Goal: Task Accomplishment & Management: Use online tool/utility

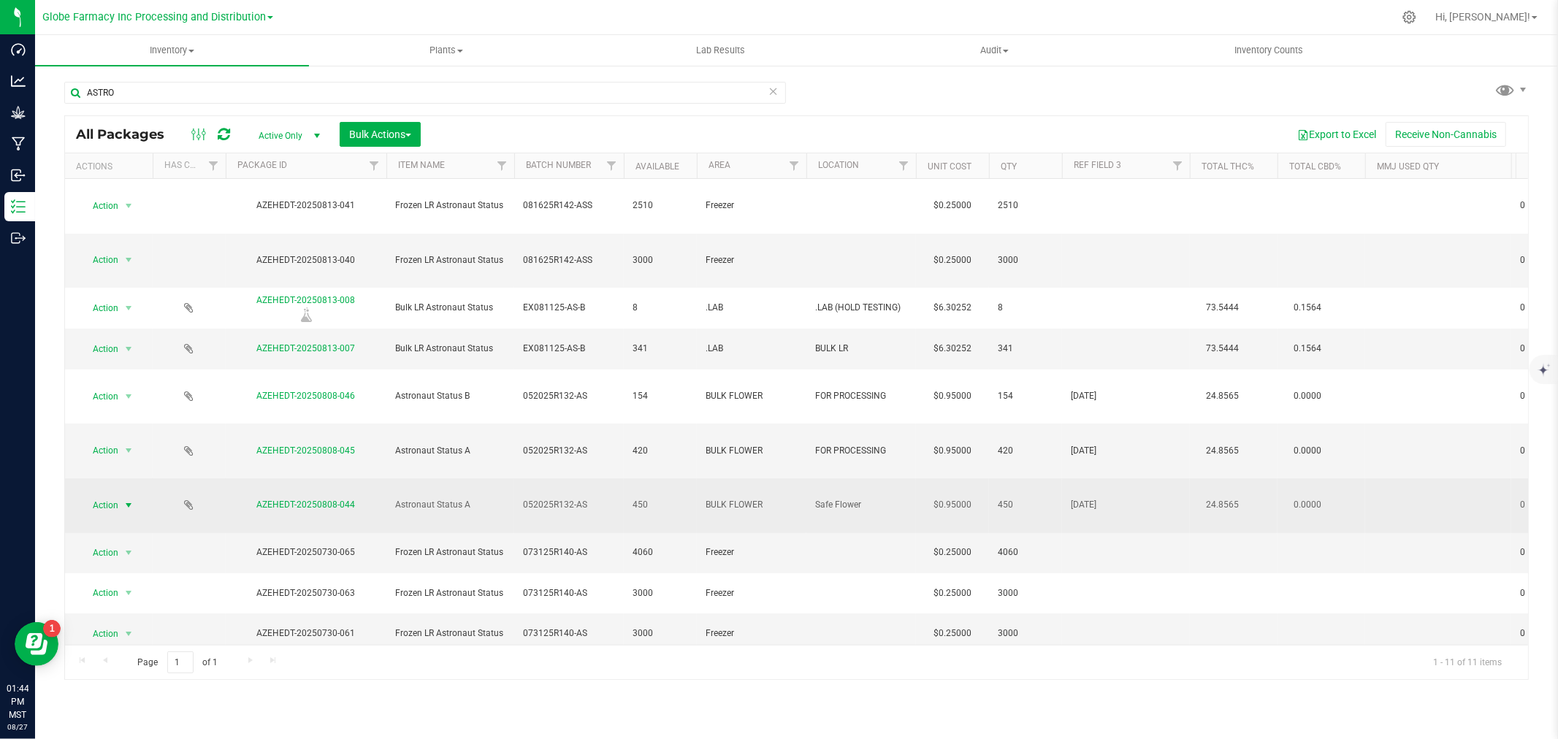
type input "ASTRO"
click at [128, 499] on span "select" at bounding box center [129, 505] width 12 height 12
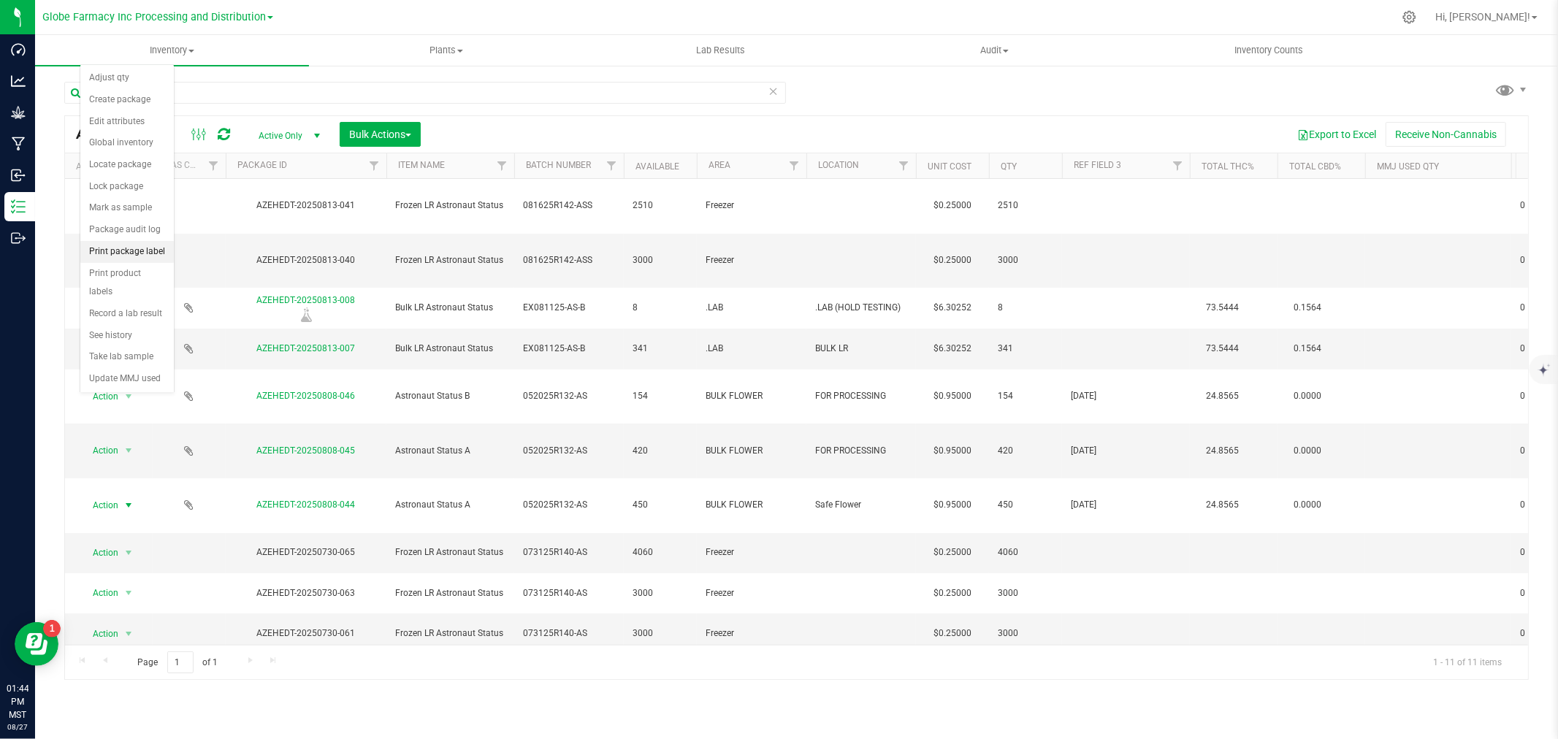
click at [147, 258] on li "Print package label" at bounding box center [126, 252] width 93 height 22
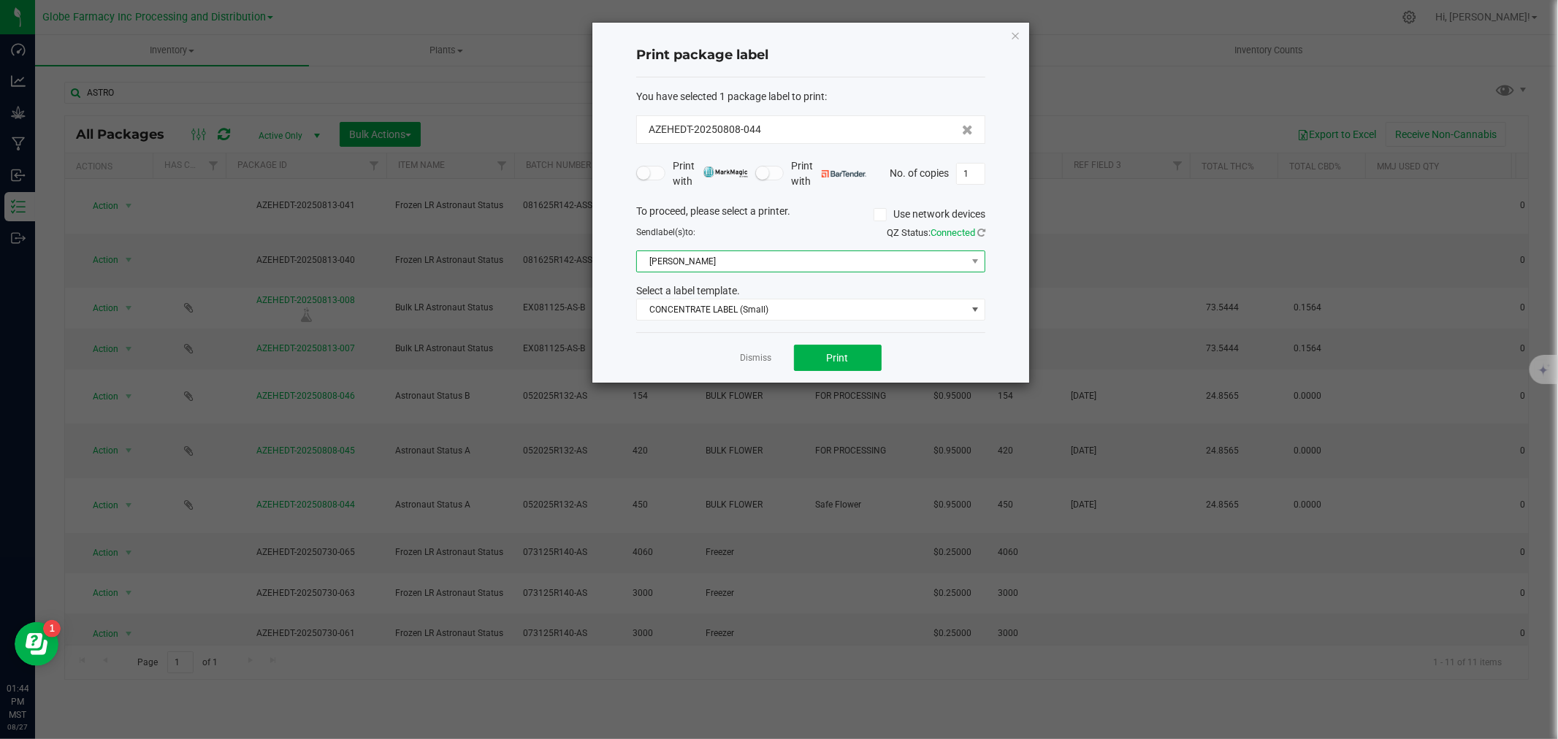
click at [704, 264] on span "[PERSON_NAME]" at bounding box center [801, 261] width 329 height 20
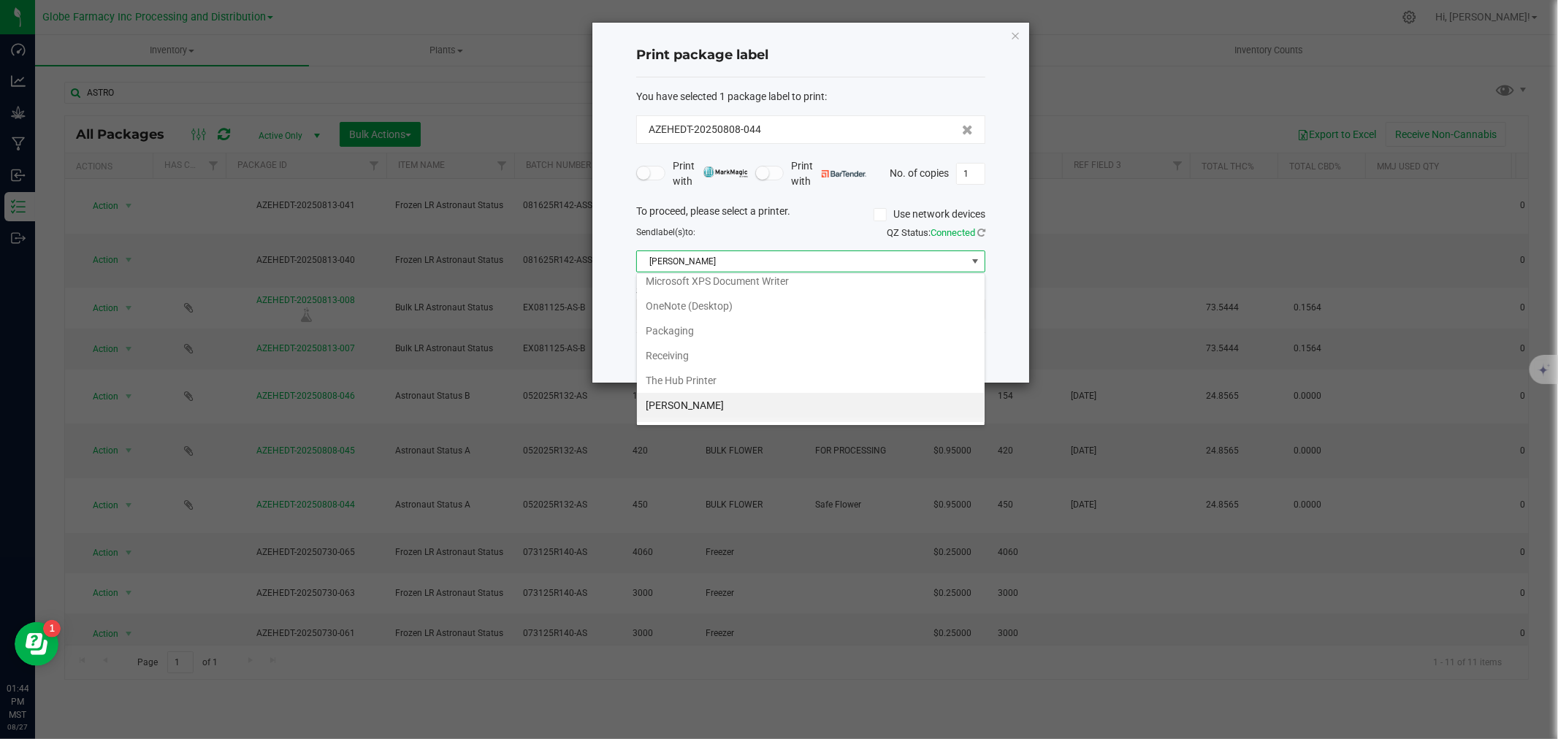
scroll to position [203, 0]
click at [689, 416] on li "ZebraBig" at bounding box center [811, 409] width 348 height 25
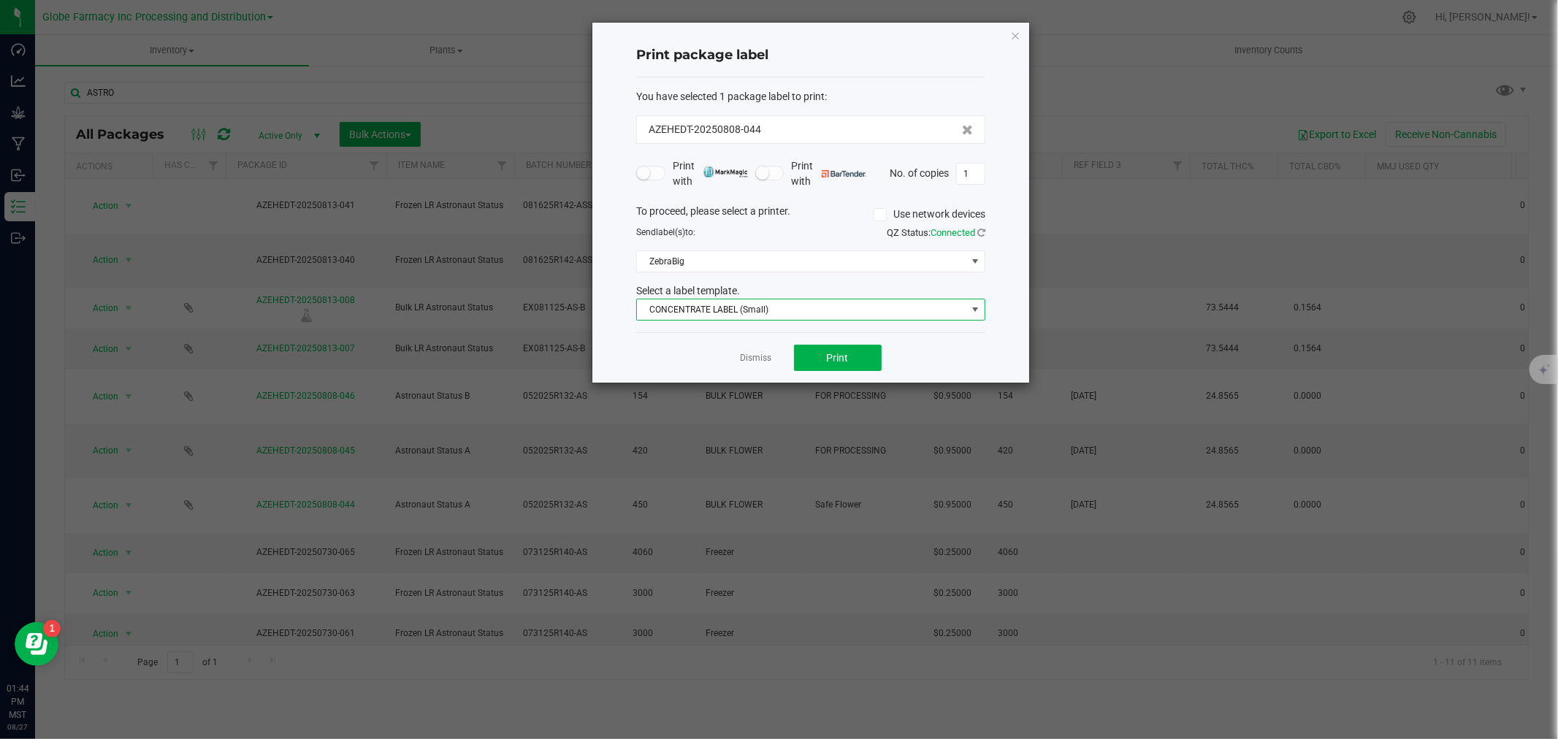
click at [692, 308] on span "CONCENTRATE LABEL (Small)" at bounding box center [801, 309] width 329 height 20
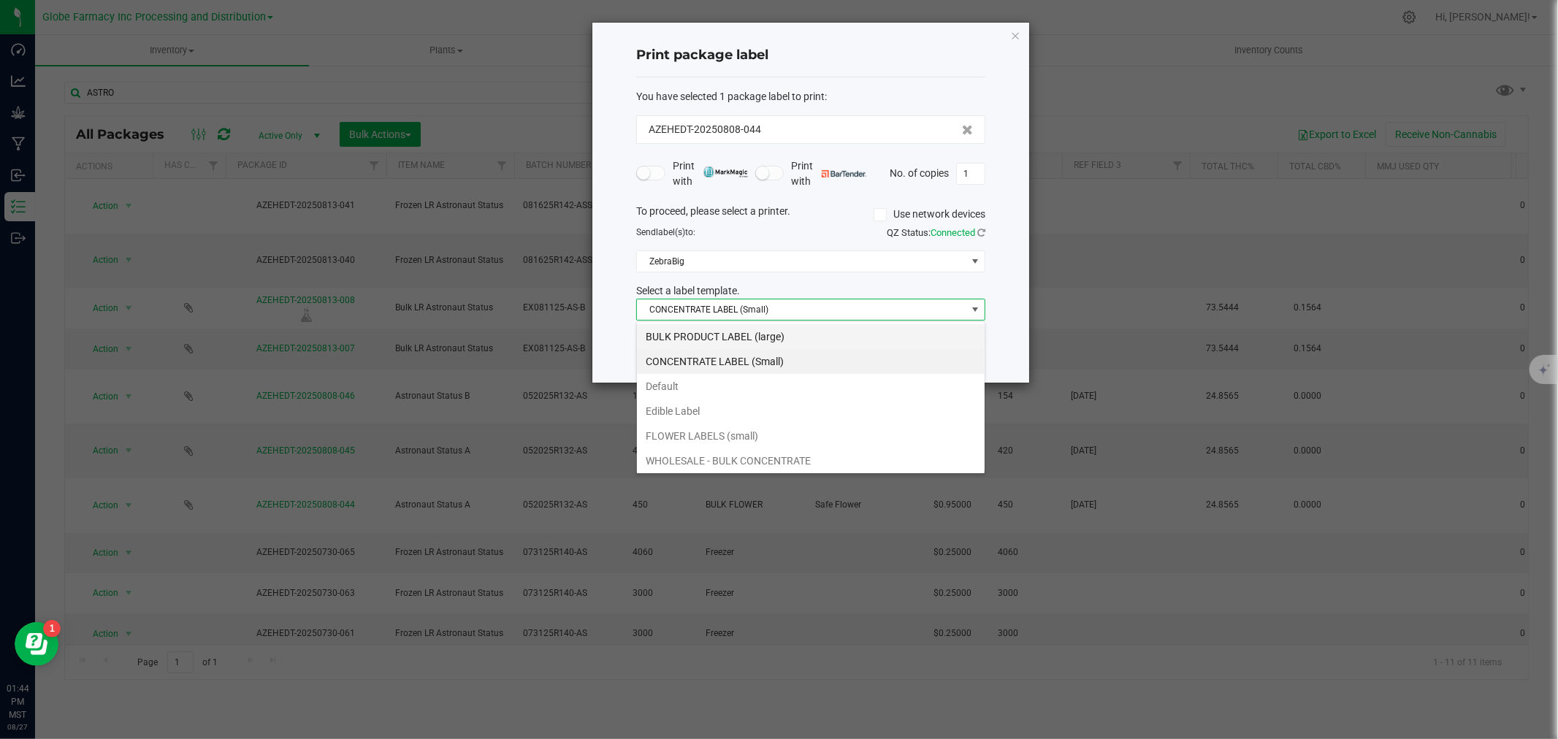
scroll to position [22, 348]
click at [675, 330] on li "BULK PRODUCT LABEL (large)" at bounding box center [811, 336] width 348 height 25
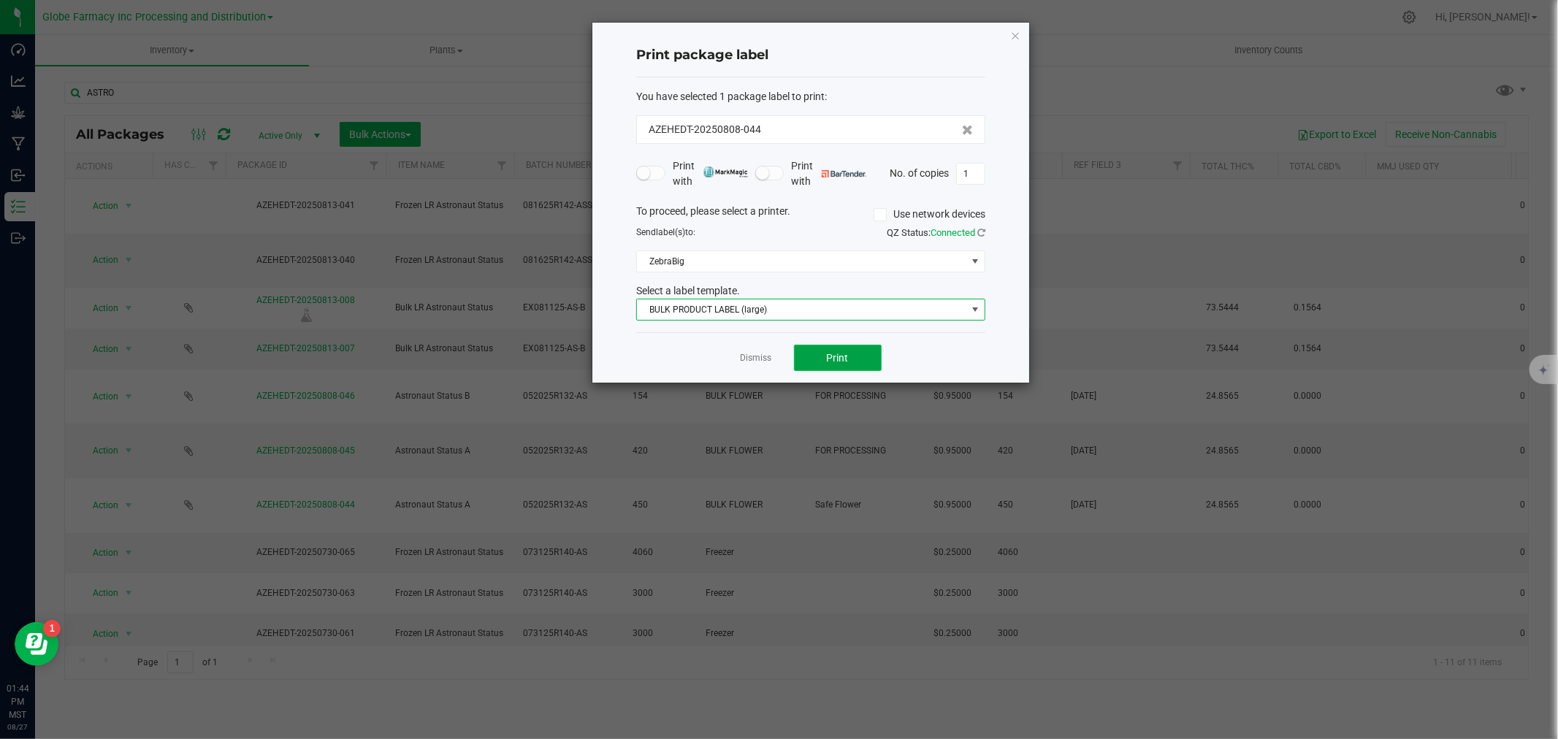
click at [833, 356] on span "Print" at bounding box center [838, 358] width 22 height 12
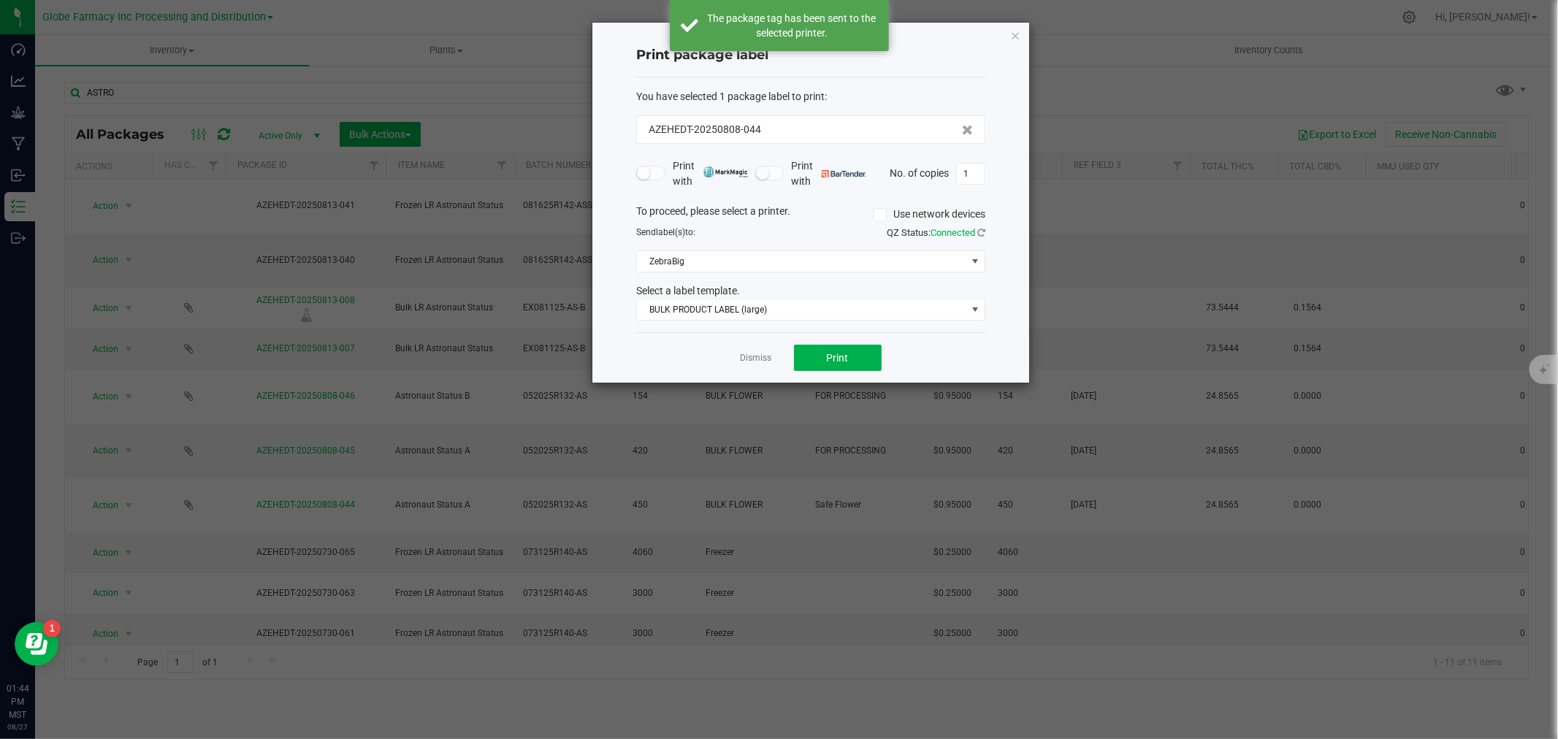
click at [753, 355] on link "Dismiss" at bounding box center [755, 358] width 31 height 12
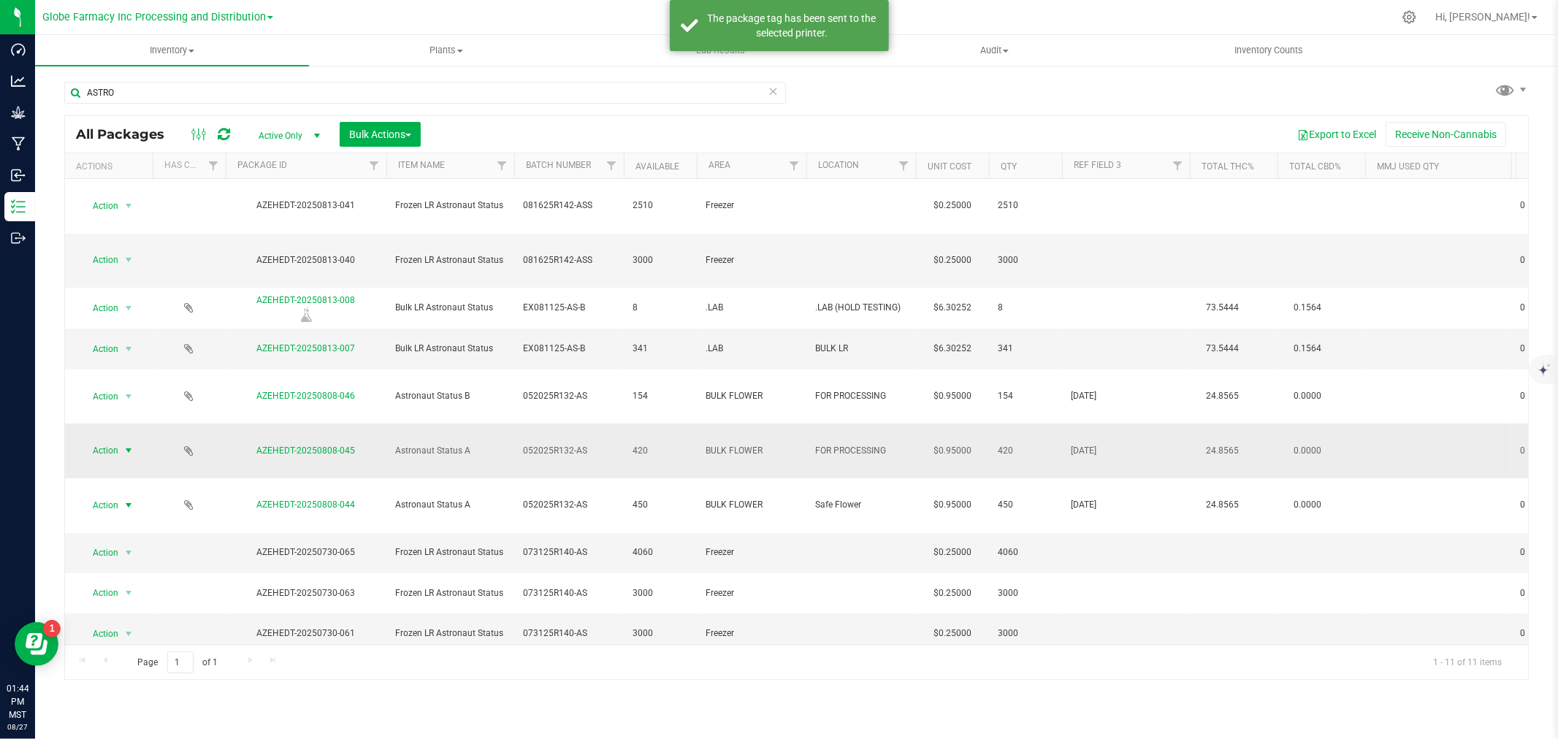
click at [115, 440] on span "Action" at bounding box center [99, 450] width 39 height 20
click at [150, 570] on li "Print package label" at bounding box center [126, 570] width 93 height 22
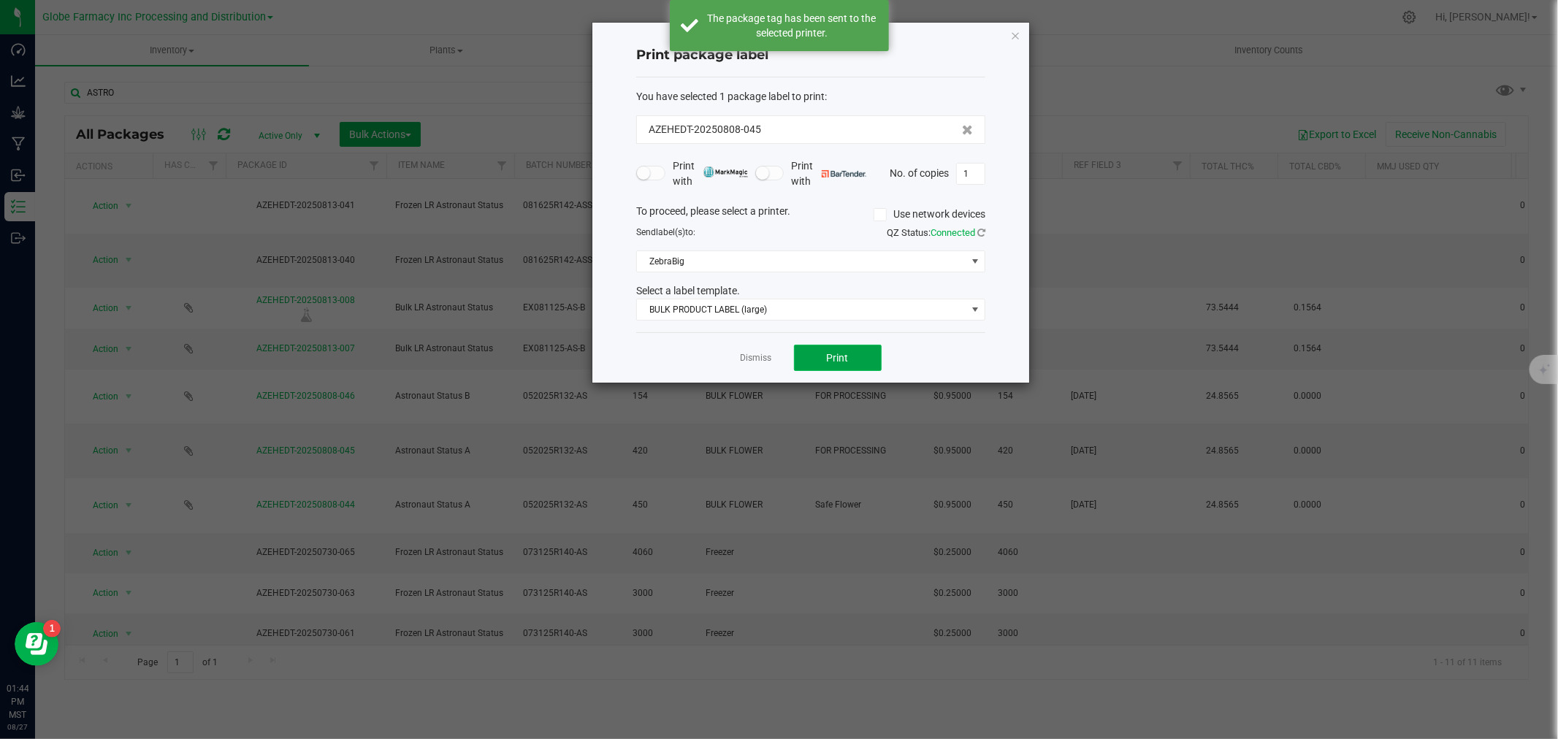
click at [834, 348] on button "Print" at bounding box center [838, 358] width 88 height 26
click at [745, 358] on link "Dismiss" at bounding box center [755, 358] width 31 height 12
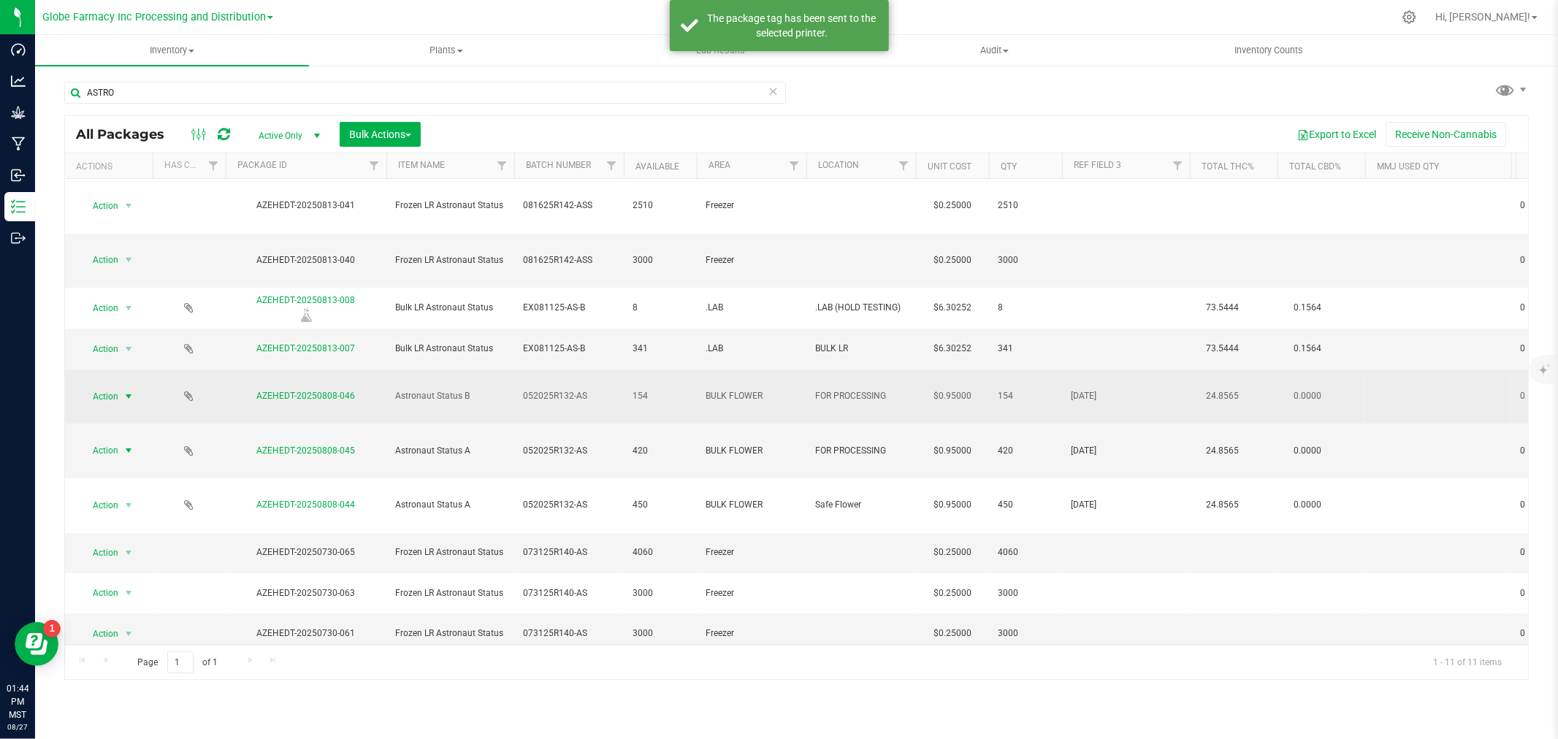
click at [85, 386] on span "Action" at bounding box center [99, 396] width 39 height 20
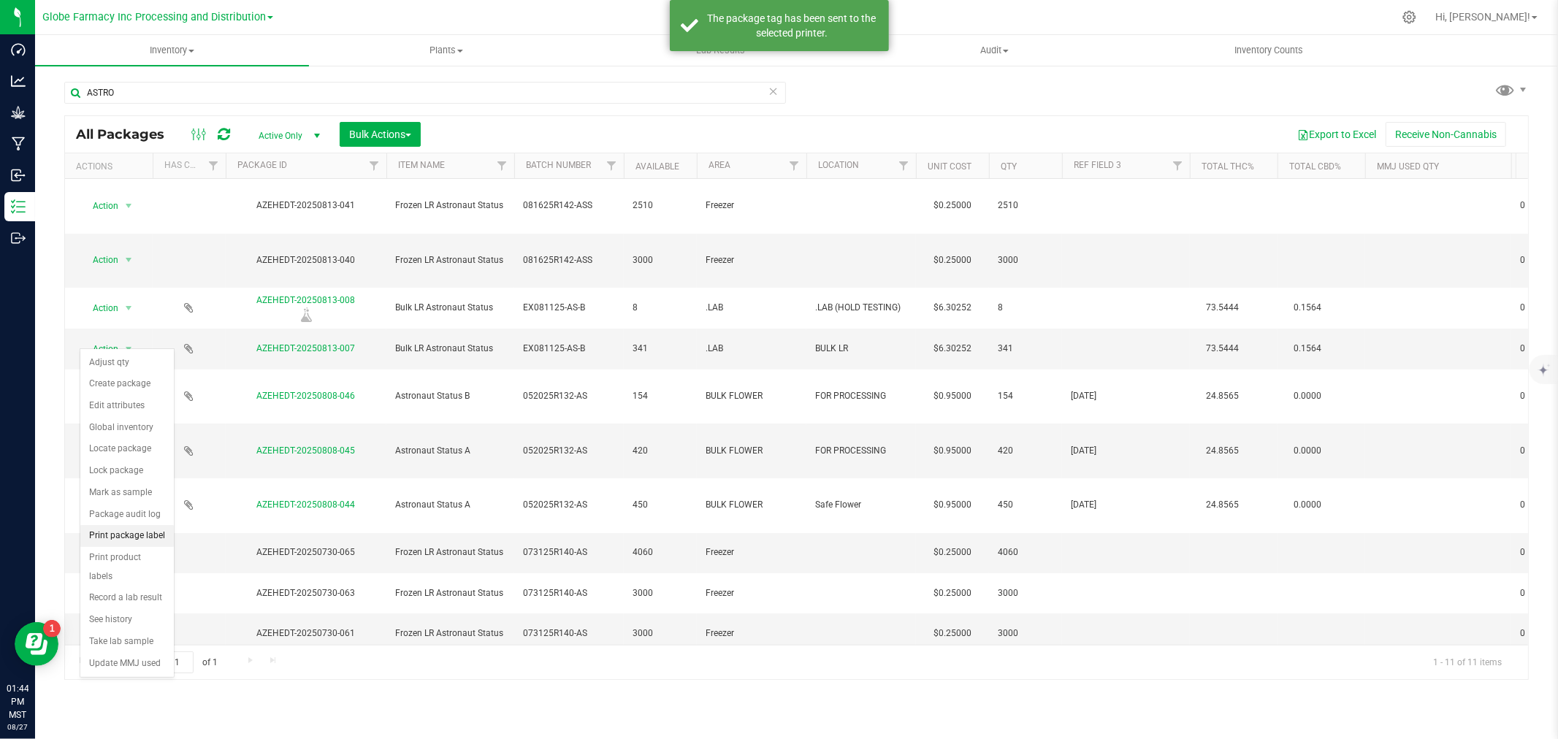
click at [139, 531] on li "Print package label" at bounding box center [126, 536] width 93 height 22
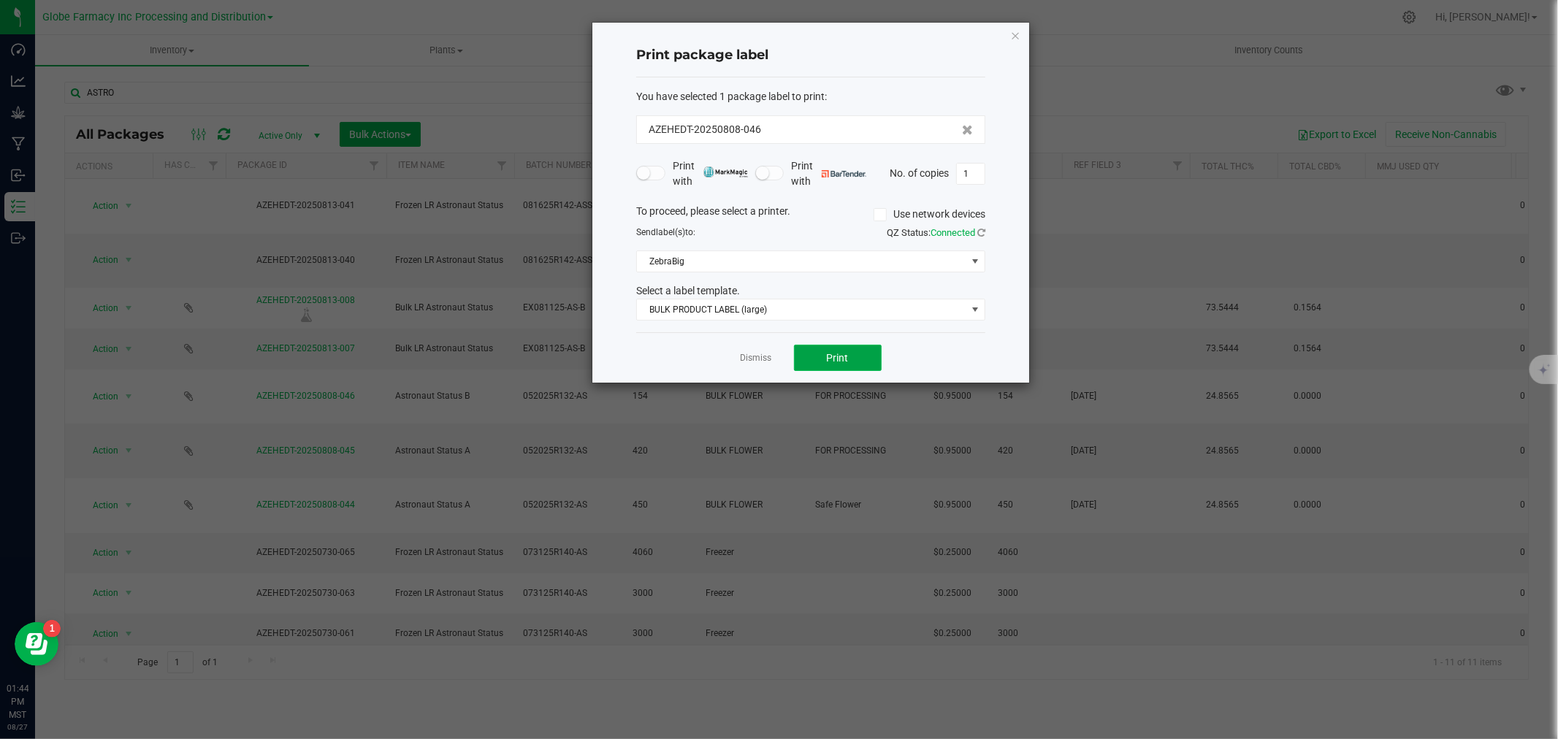
click at [850, 365] on button "Print" at bounding box center [838, 358] width 88 height 26
click at [749, 362] on link "Dismiss" at bounding box center [755, 358] width 31 height 12
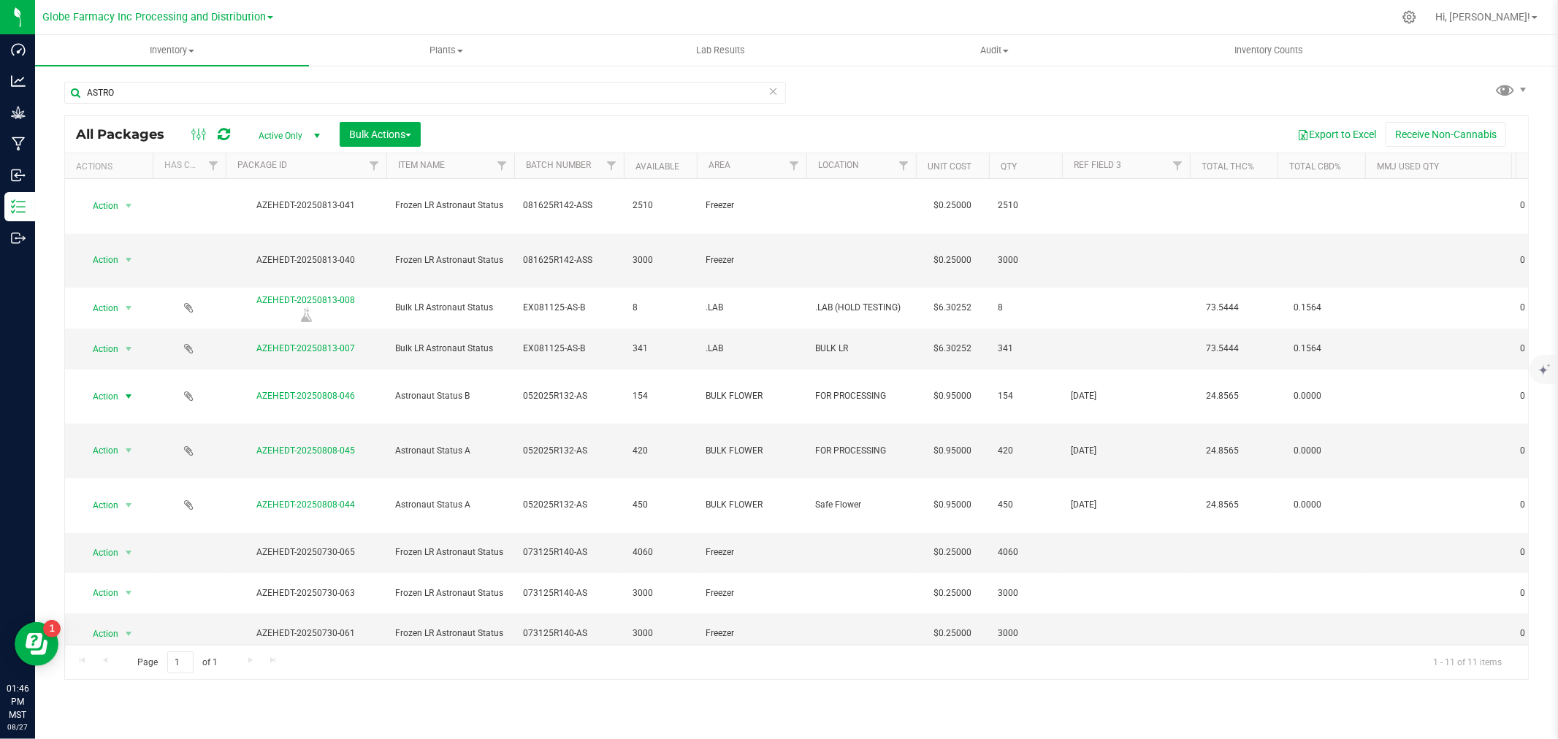
click at [770, 88] on icon at bounding box center [773, 91] width 10 height 18
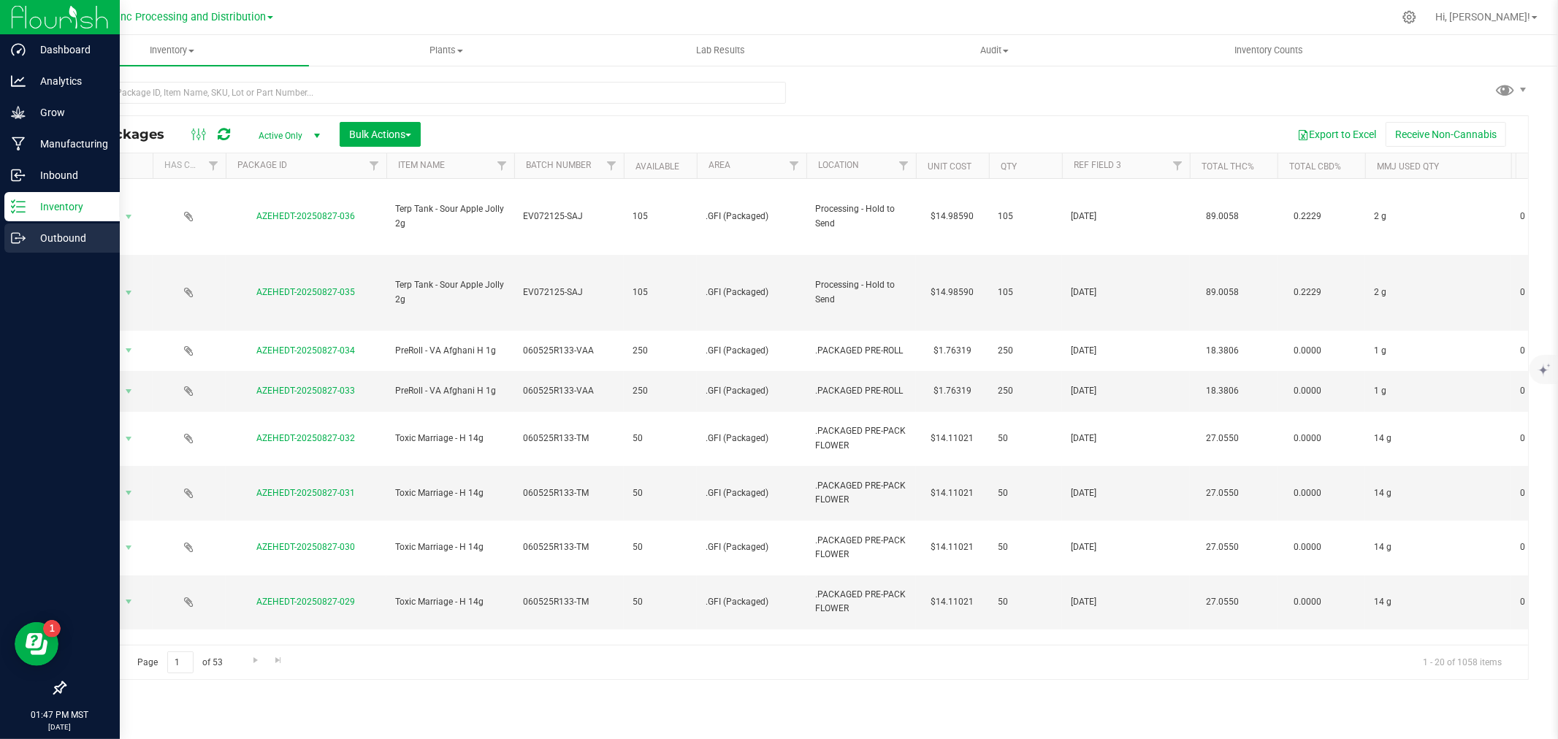
click at [47, 246] on p "Outbound" at bounding box center [70, 238] width 88 height 18
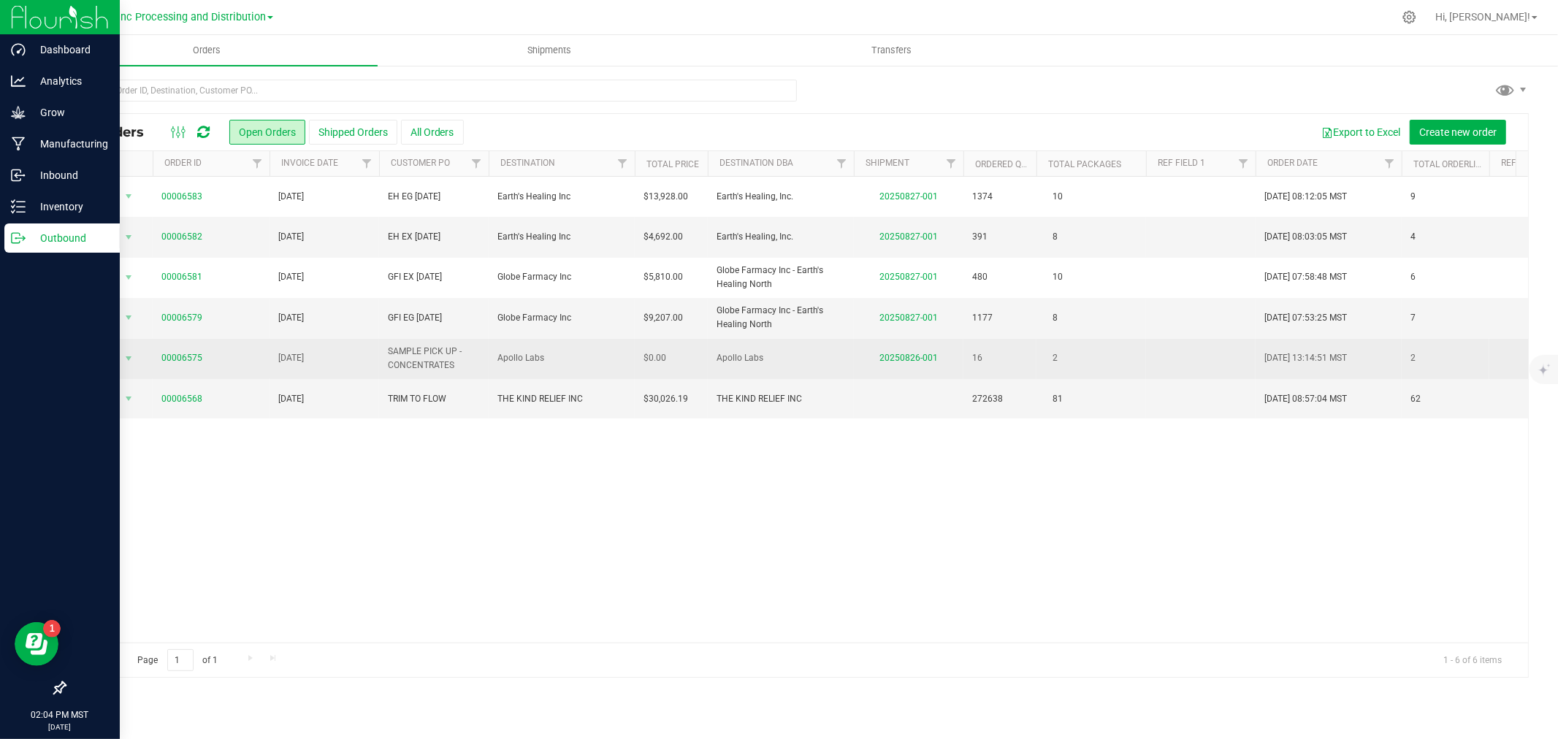
drag, startPoint x: 461, startPoint y: 365, endPoint x: 378, endPoint y: 353, distance: 84.1
click at [379, 353] on td "SAMPLE PICK UP - CONCENTRATES" at bounding box center [434, 359] width 110 height 40
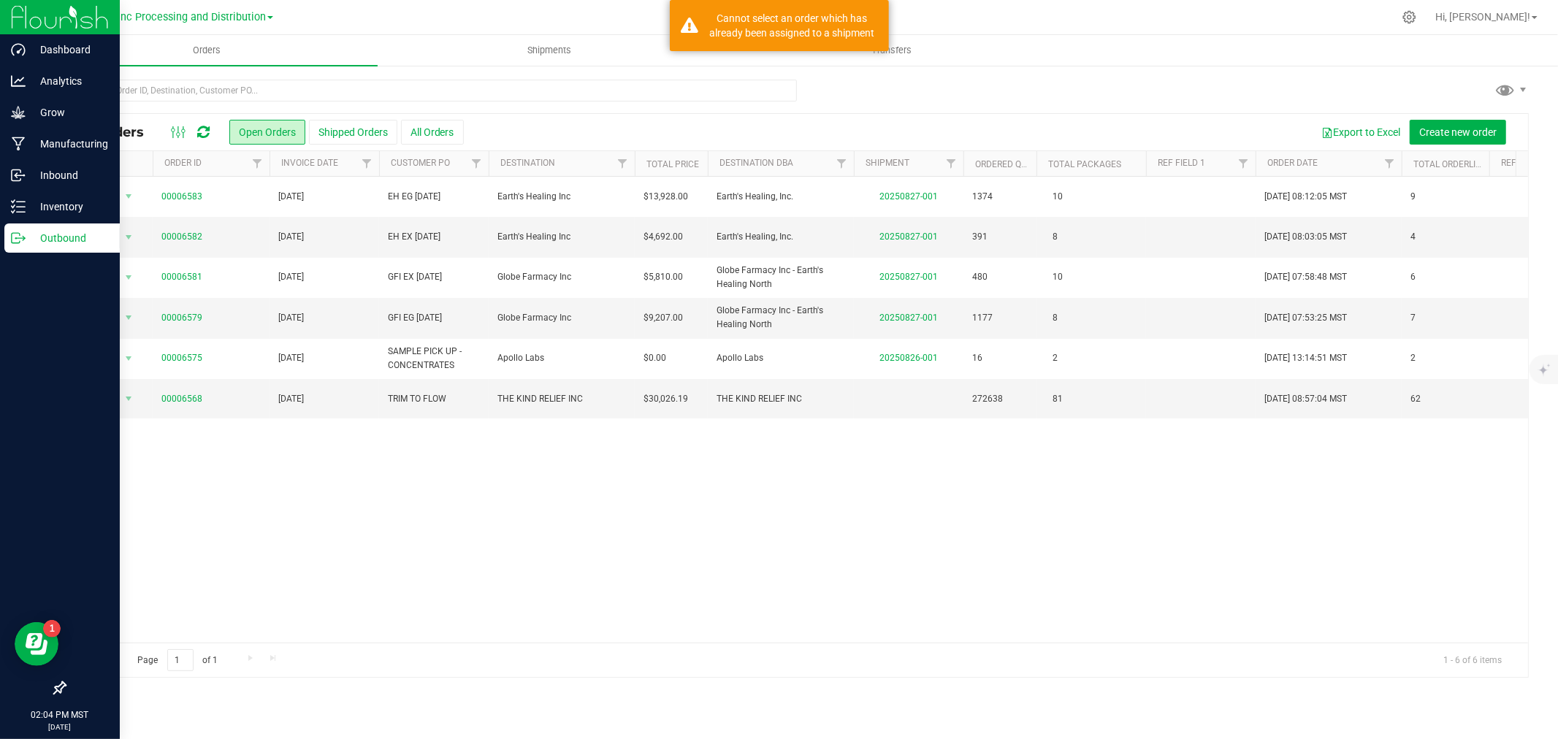
click at [492, 500] on div "Action Action Cancel order Clone order Edit order Mark as fully paid Order audi…" at bounding box center [796, 410] width 1463 height 466
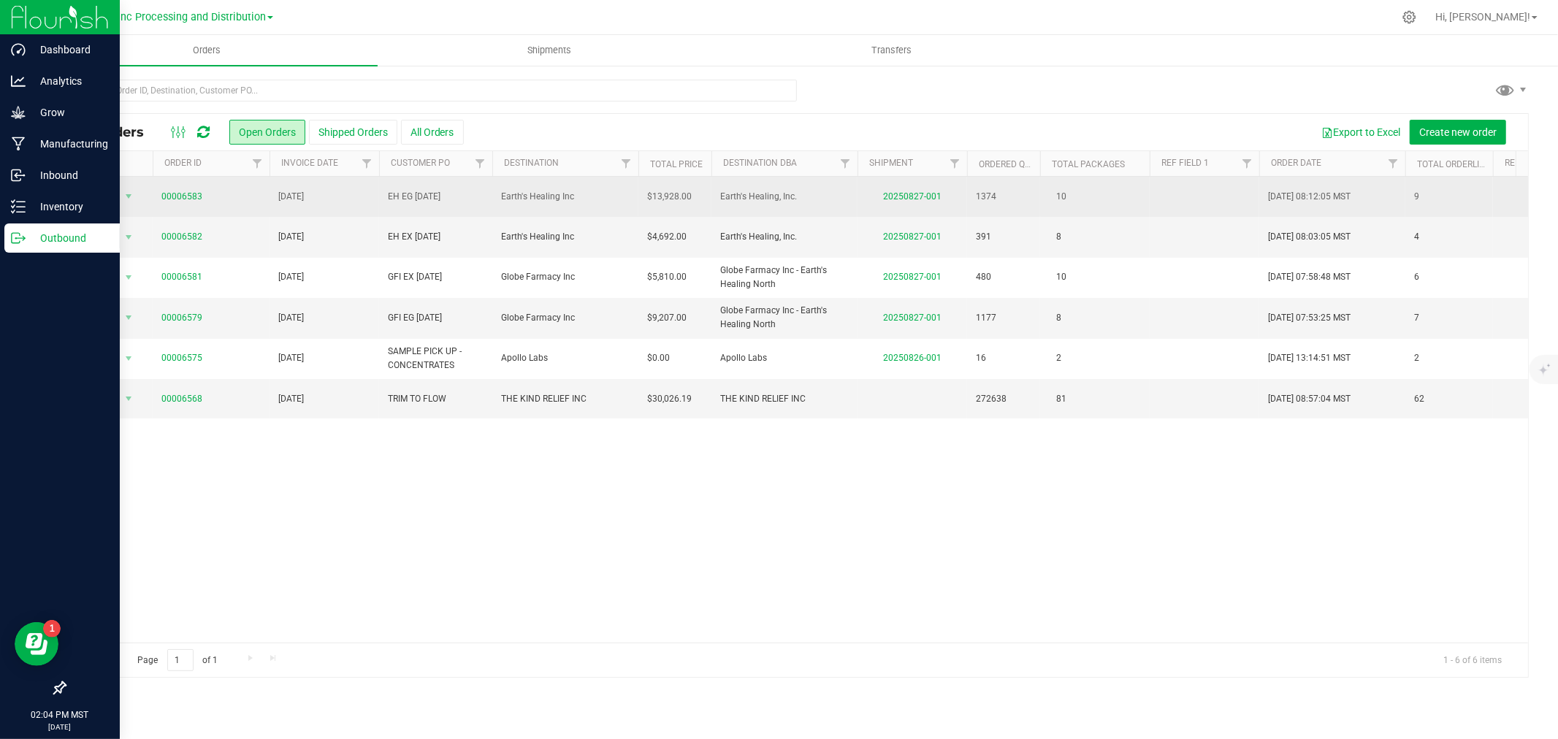
drag, startPoint x: 487, startPoint y: 172, endPoint x: 495, endPoint y: 178, distance: 9.9
click at [495, 178] on div "All Orders Open Orders Shipped Orders All Orders Export to Excel Create new ord…" at bounding box center [796, 395] width 1464 height 565
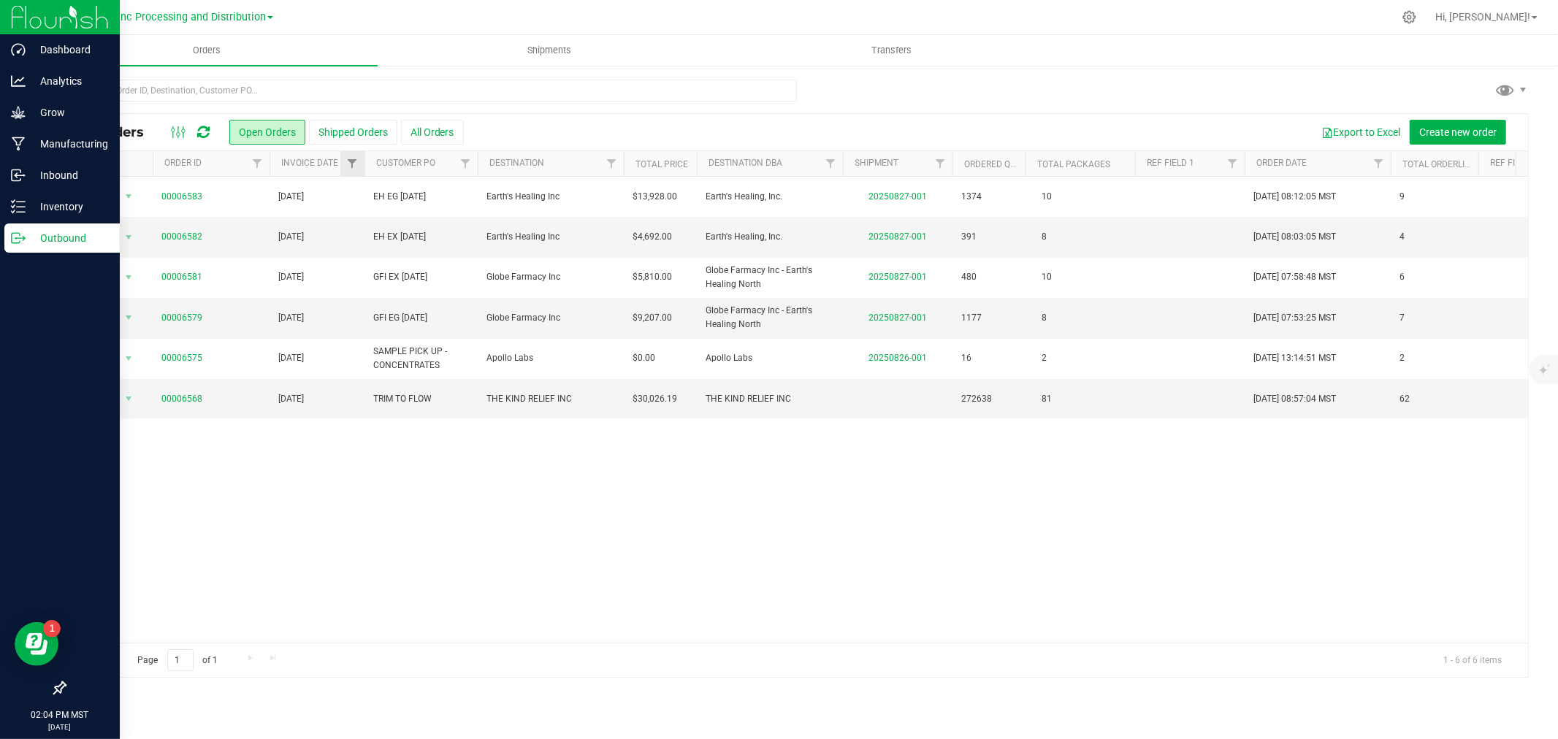
drag, startPoint x: 378, startPoint y: 171, endPoint x: 356, endPoint y: 173, distance: 22.7
click at [356, 173] on div "Actions Order ID Invoice Date Customer PO Destination Total Price Destination D…" at bounding box center [790, 163] width 1451 height 25
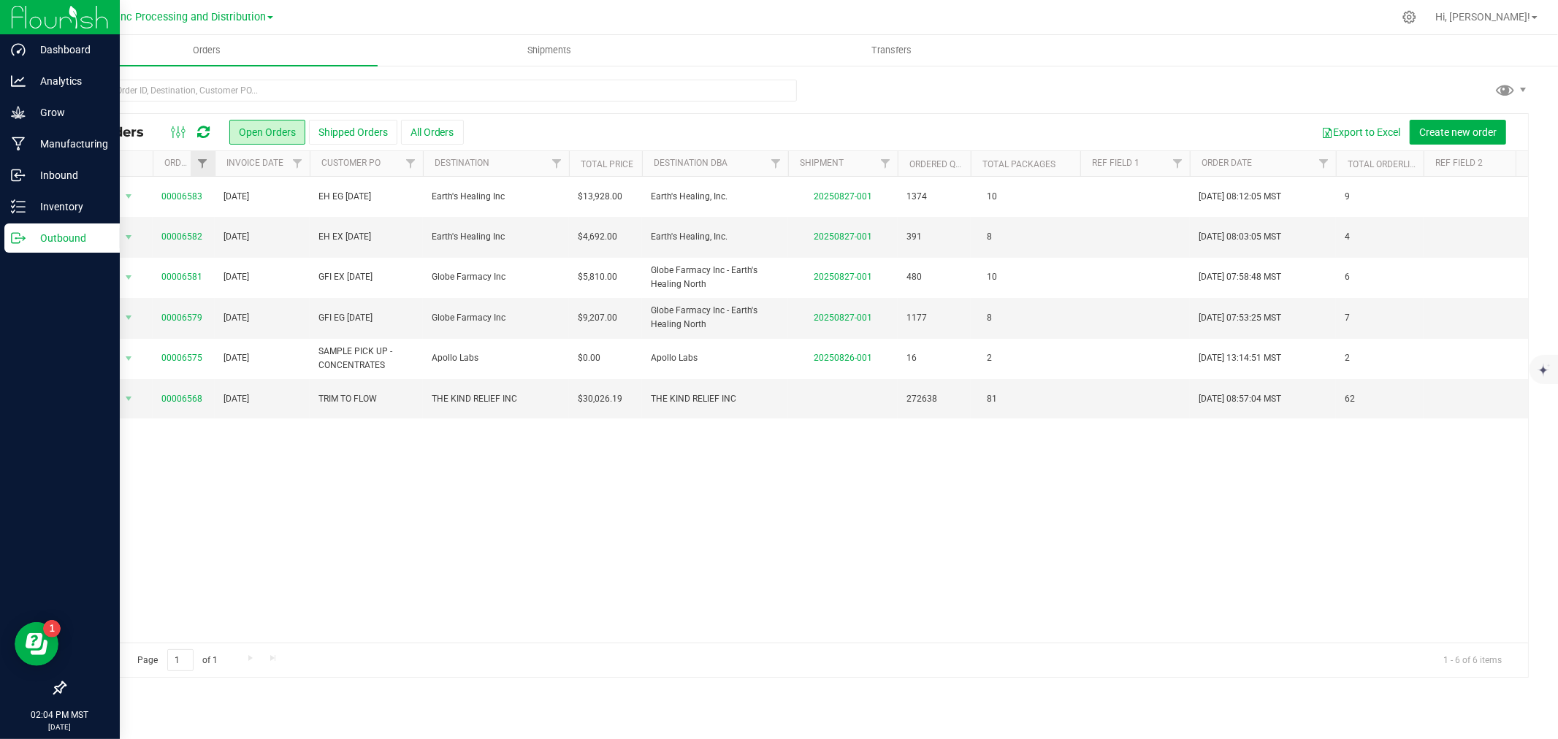
drag, startPoint x: 267, startPoint y: 170, endPoint x: 210, endPoint y: 174, distance: 57.1
click at [210, 174] on div "Actions Order ID Invoice Date Customer PO Destination Total Price Destination D…" at bounding box center [790, 163] width 1451 height 25
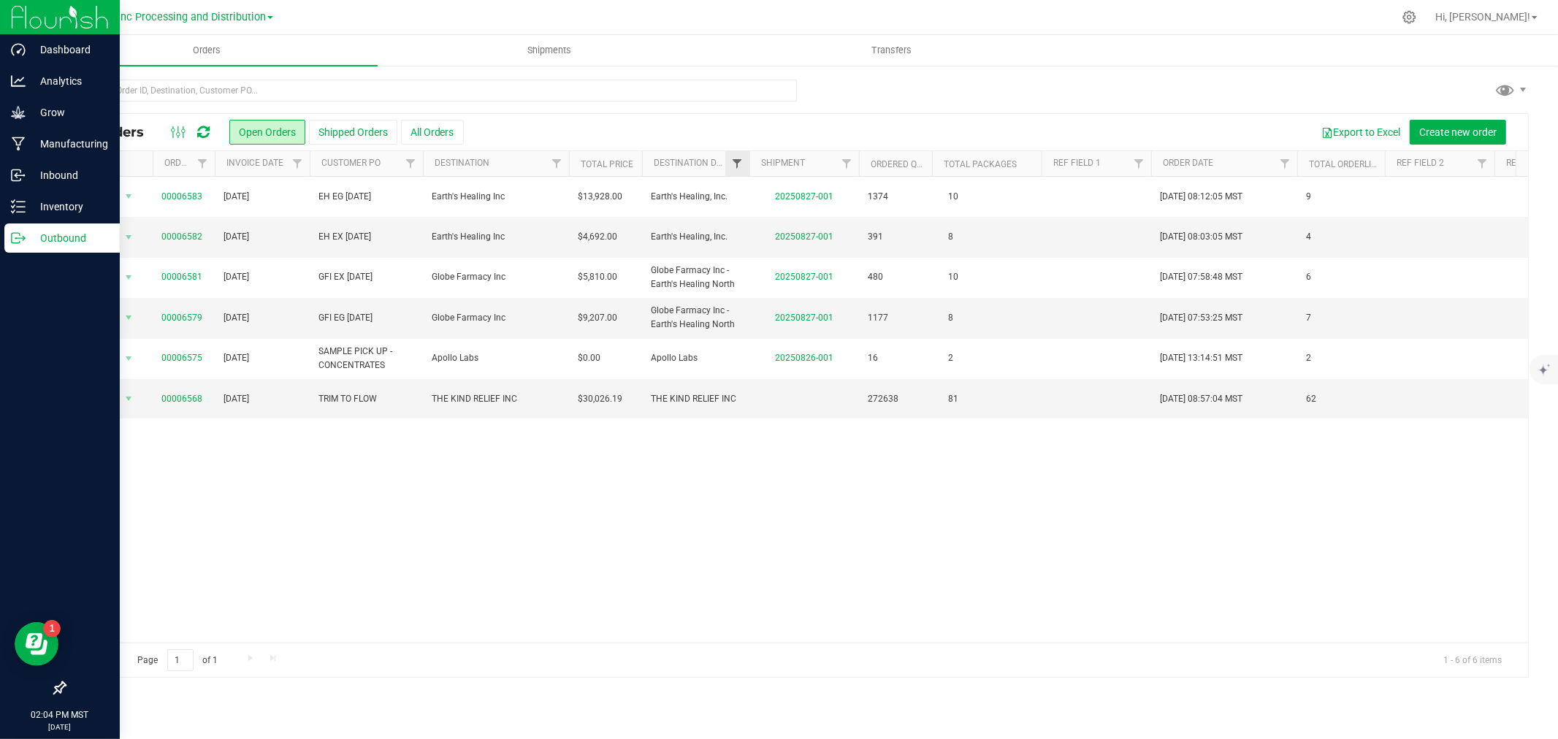
drag, startPoint x: 786, startPoint y: 164, endPoint x: 745, endPoint y: 169, distance: 41.9
click at [745, 169] on div "Actions Order ID Invoice Date Customer PO Destination Total Price Destination D…" at bounding box center [790, 163] width 1451 height 25
drag, startPoint x: 860, startPoint y: 162, endPoint x: 828, endPoint y: 170, distance: 33.1
click at [828, 170] on div "Actions Order ID Invoice Date Customer PO Destination Total Price Destination D…" at bounding box center [790, 163] width 1451 height 25
click at [856, 170] on div at bounding box center [859, 164] width 7 height 26
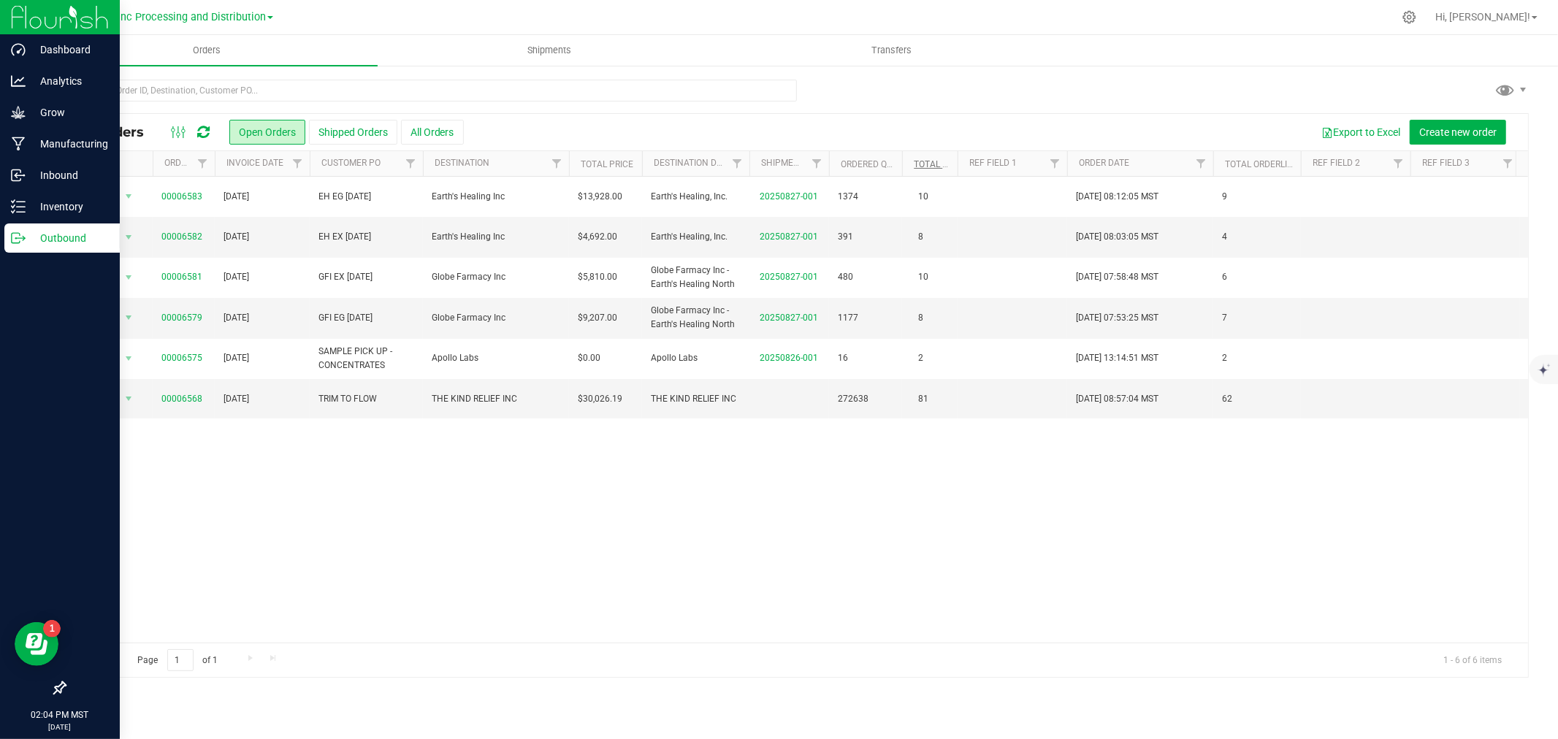
drag, startPoint x: 1011, startPoint y: 162, endPoint x: 954, endPoint y: 169, distance: 57.3
click at [954, 169] on div "Actions Order ID Invoice Date Customer PO Destination Total Price Destination D…" at bounding box center [790, 163] width 1451 height 25
drag, startPoint x: 1210, startPoint y: 158, endPoint x: 1149, endPoint y: 165, distance: 61.7
click at [1149, 165] on div "Actions Order ID Invoice Date Customer PO Destination Total Price Destination D…" at bounding box center [790, 163] width 1451 height 25
click at [18, 213] on icon at bounding box center [18, 206] width 15 height 15
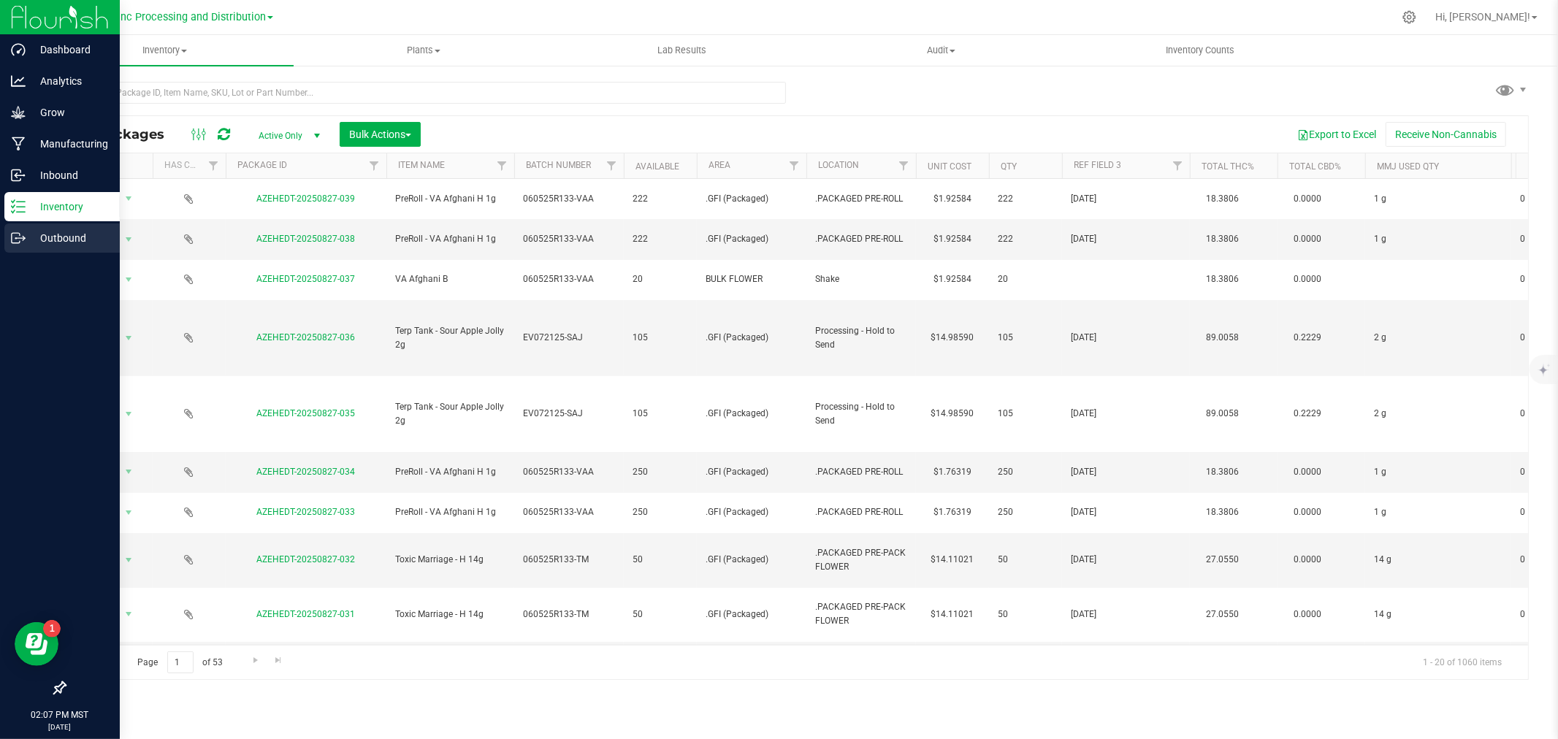
click at [15, 237] on icon at bounding box center [18, 238] width 15 height 15
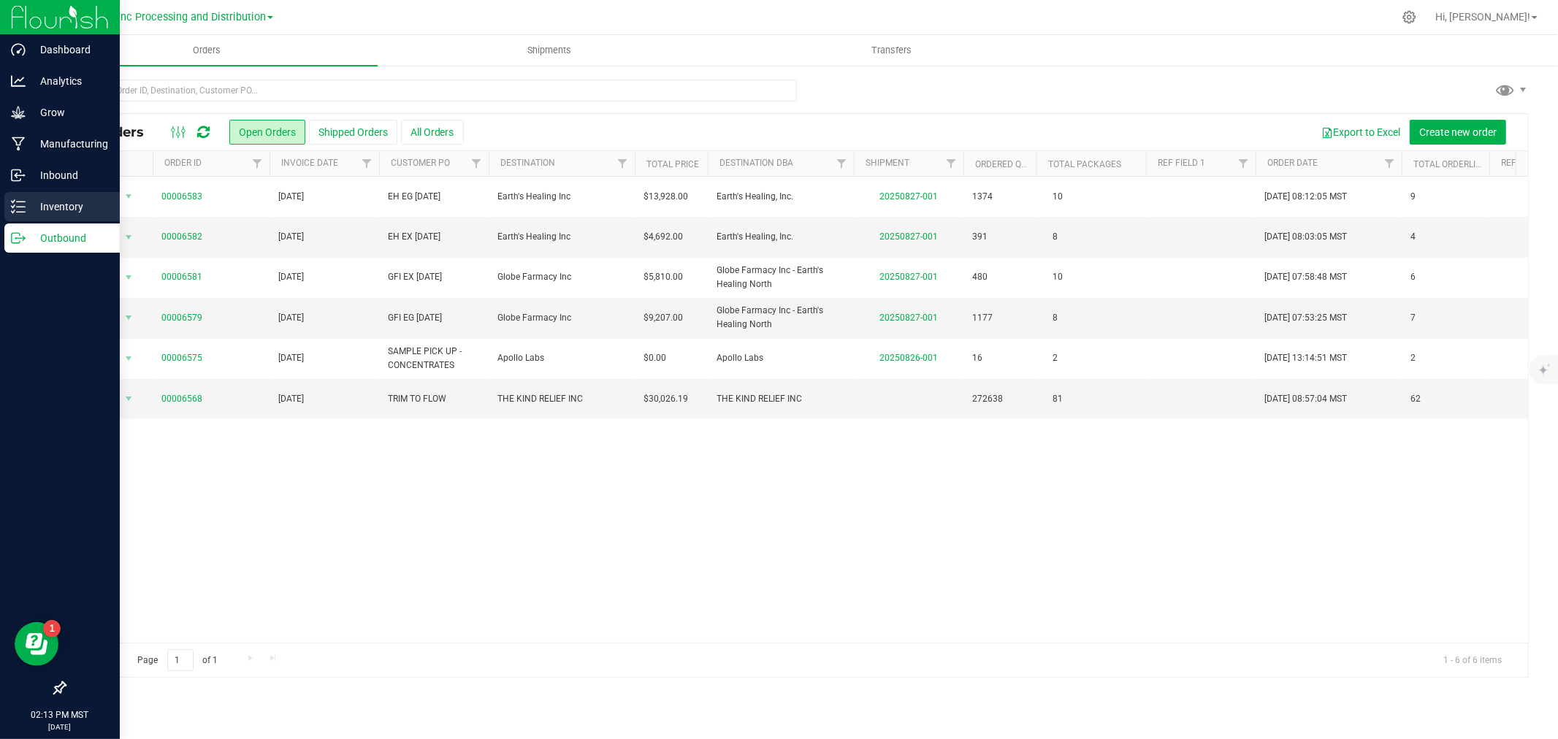
click at [0, 203] on link "Inventory" at bounding box center [60, 207] width 120 height 31
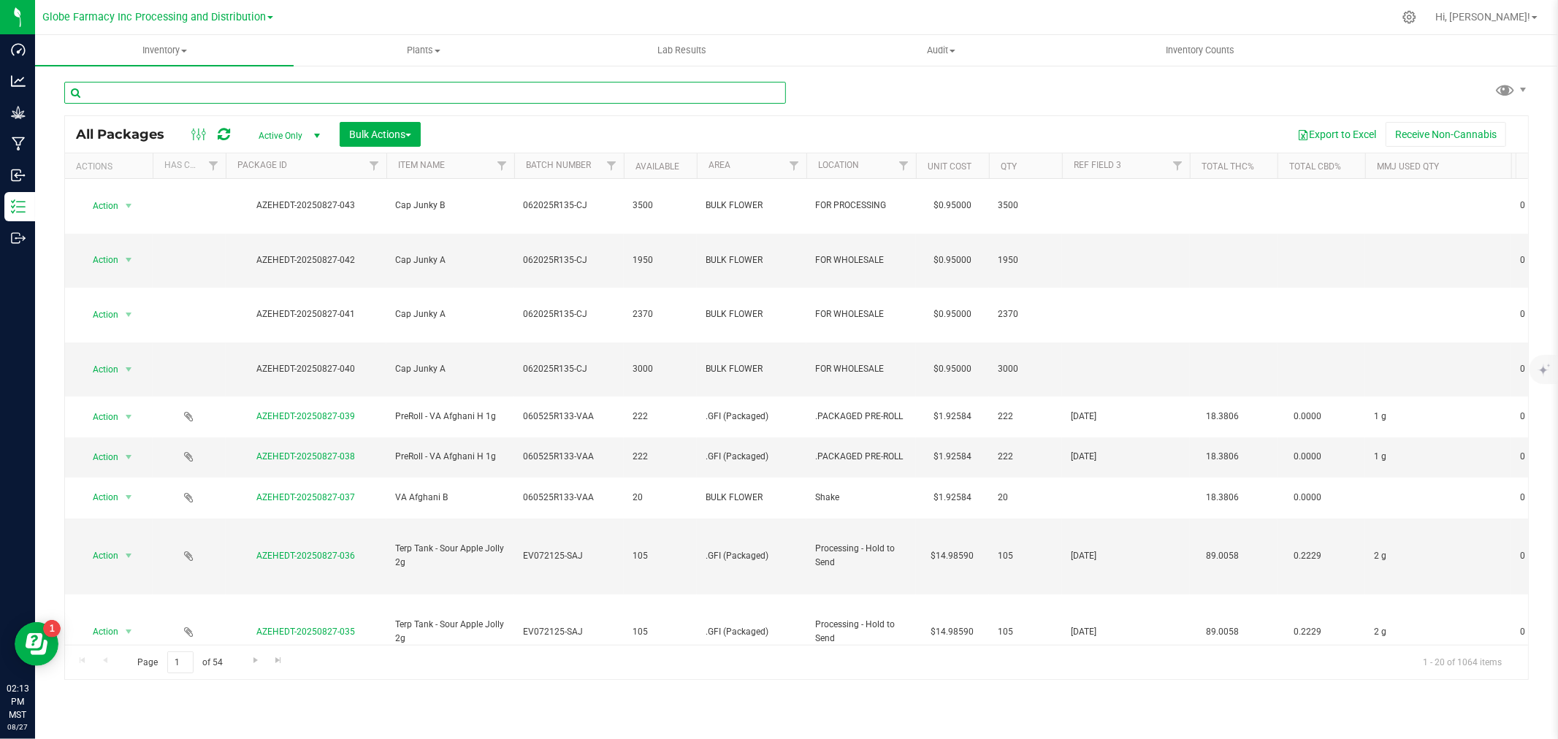
click at [573, 90] on input "text" at bounding box center [424, 93] width 721 height 22
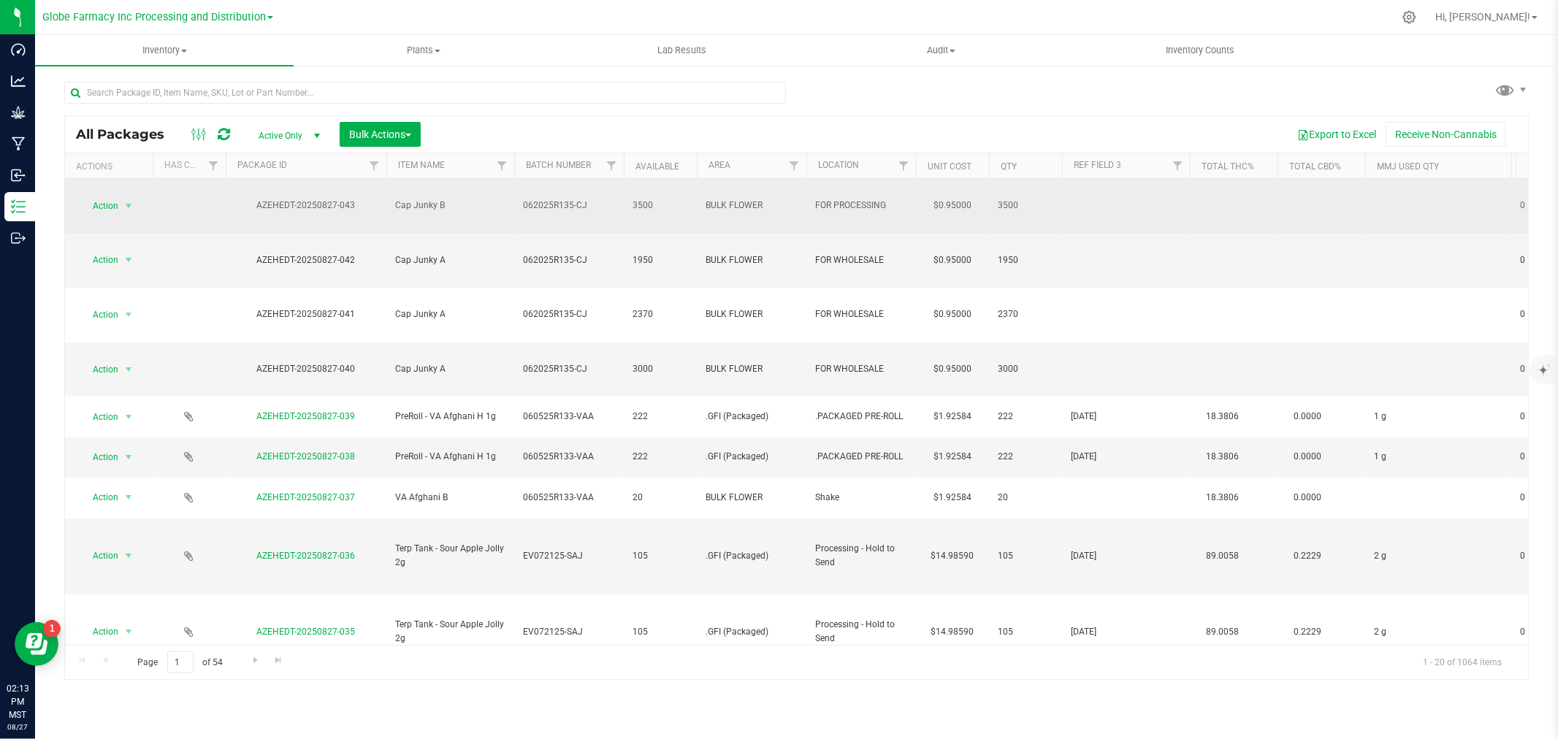
click at [592, 199] on span "062025R135-CJ" at bounding box center [569, 206] width 92 height 14
type input "062025R135-C"
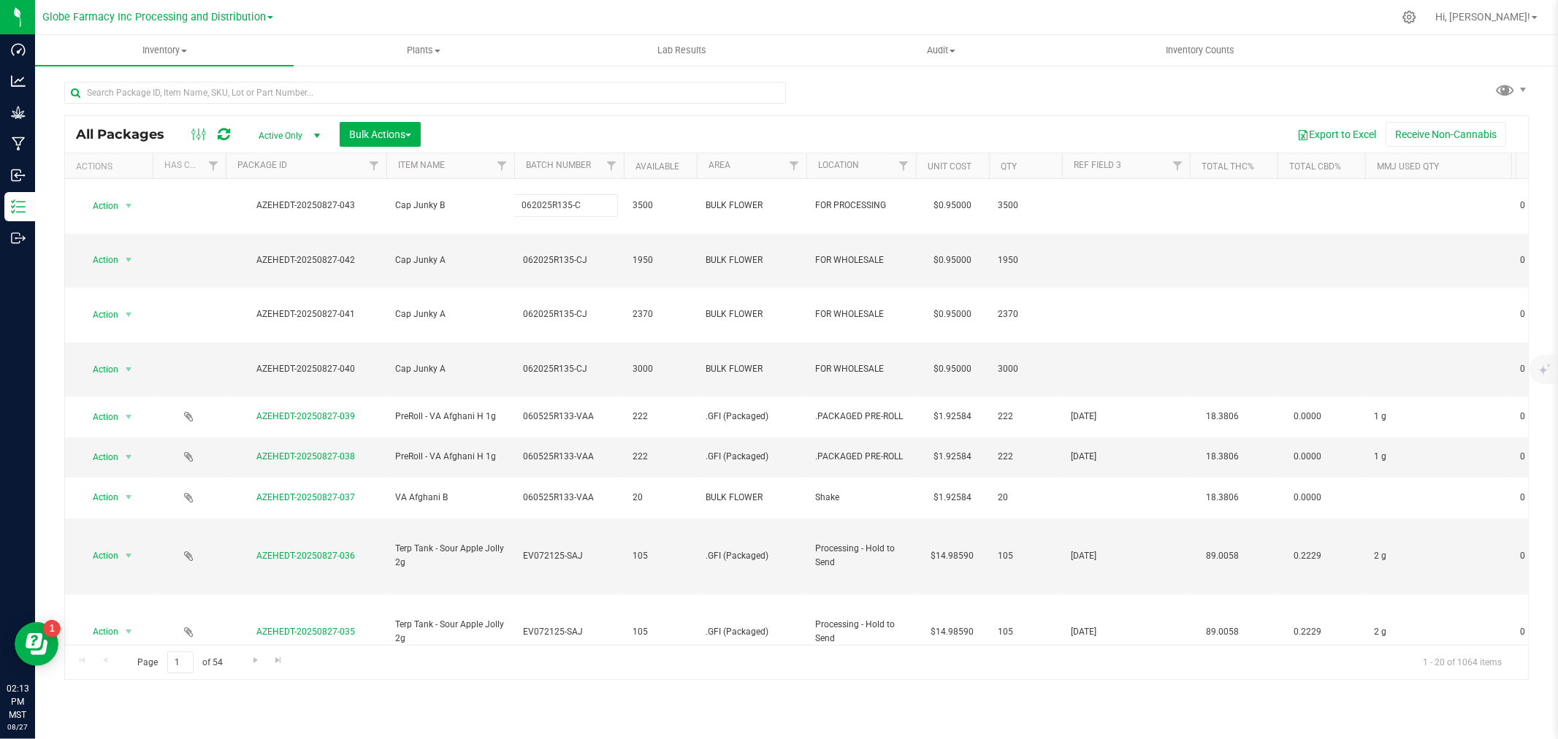
click at [567, 129] on div "All Packages Active Only Active Only Lab Samples Locked All Bulk Actions Add to…" at bounding box center [796, 397] width 1464 height 565
click at [596, 253] on span "062025R135-CJ" at bounding box center [569, 260] width 92 height 14
type input "062025R135-C"
click at [570, 135] on div "All Packages Active Only Active Only Lab Samples Locked All Bulk Actions Add to…" at bounding box center [796, 397] width 1464 height 565
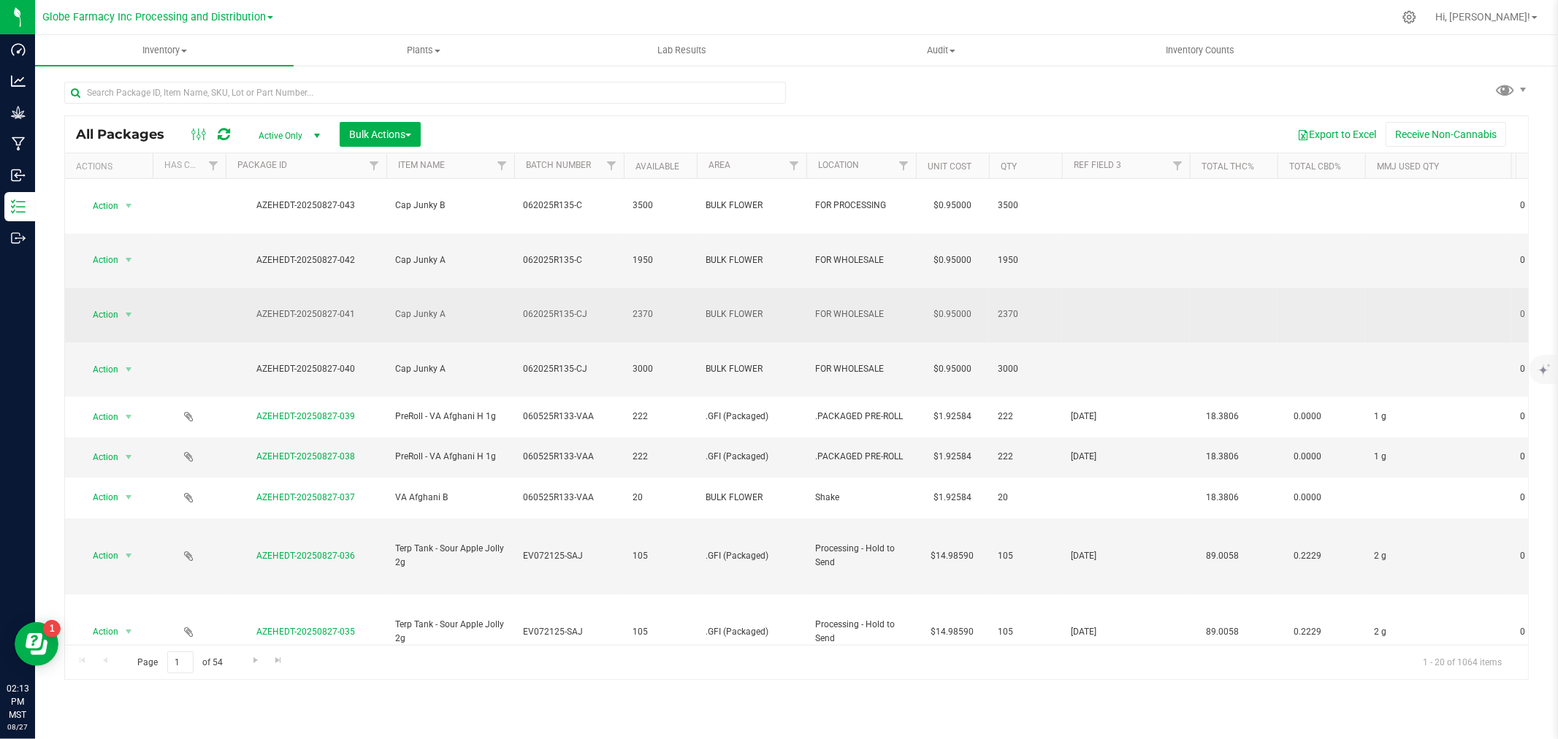
click at [608, 307] on span "062025R135-CJ" at bounding box center [569, 314] width 92 height 14
type input "062025R135-C"
click at [605, 140] on div "All Packages Active Only Active Only Lab Samples Locked All Bulk Actions Add to…" at bounding box center [796, 397] width 1464 height 565
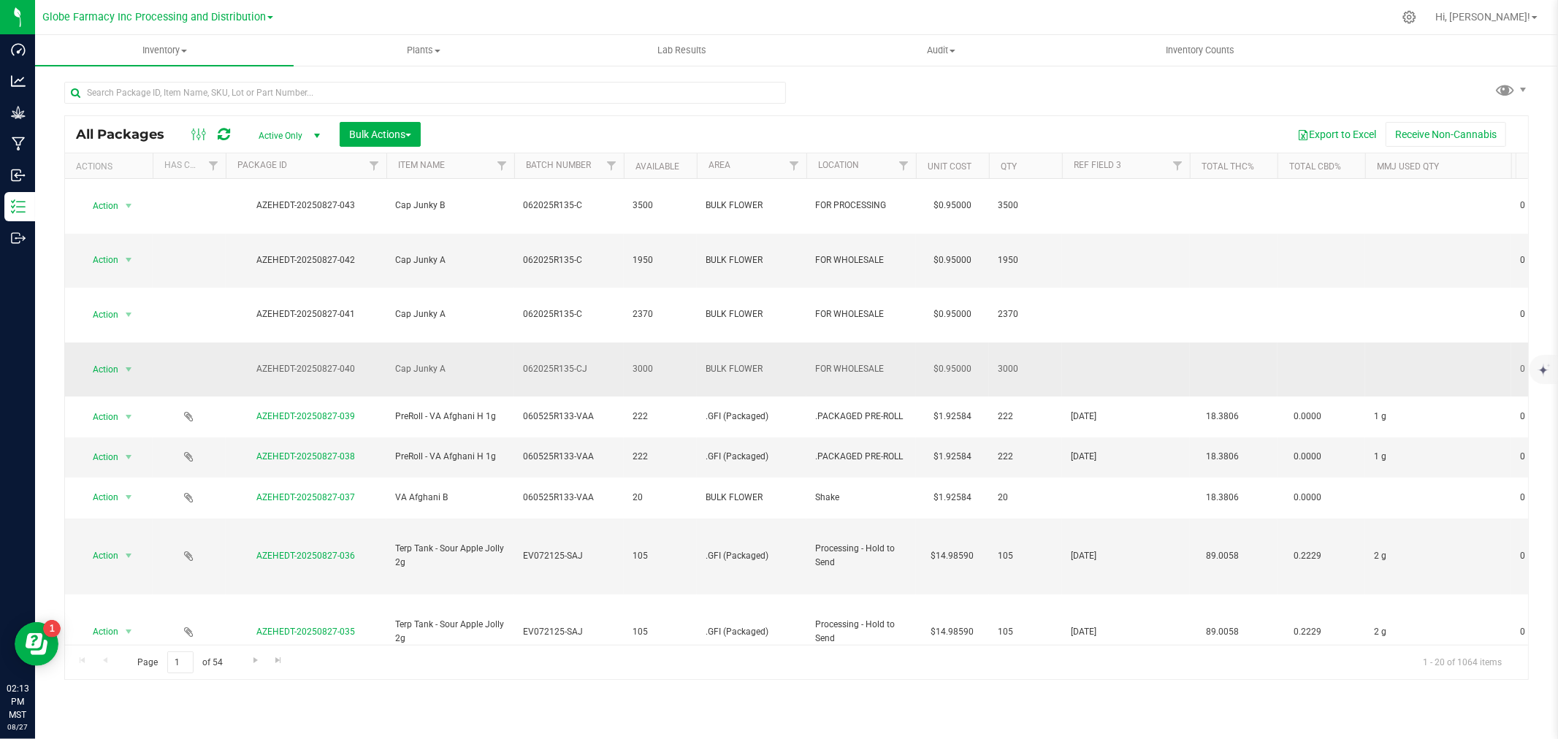
click at [594, 362] on span "062025R135-CJ" at bounding box center [569, 369] width 92 height 14
type input "062025R135-C"
click at [597, 126] on div "All Packages Active Only Active Only Lab Samples Locked All Bulk Actions Add to…" at bounding box center [796, 397] width 1464 height 565
click at [588, 362] on span "062025R135-C" at bounding box center [569, 369] width 92 height 14
type input "062025R135-CJ"
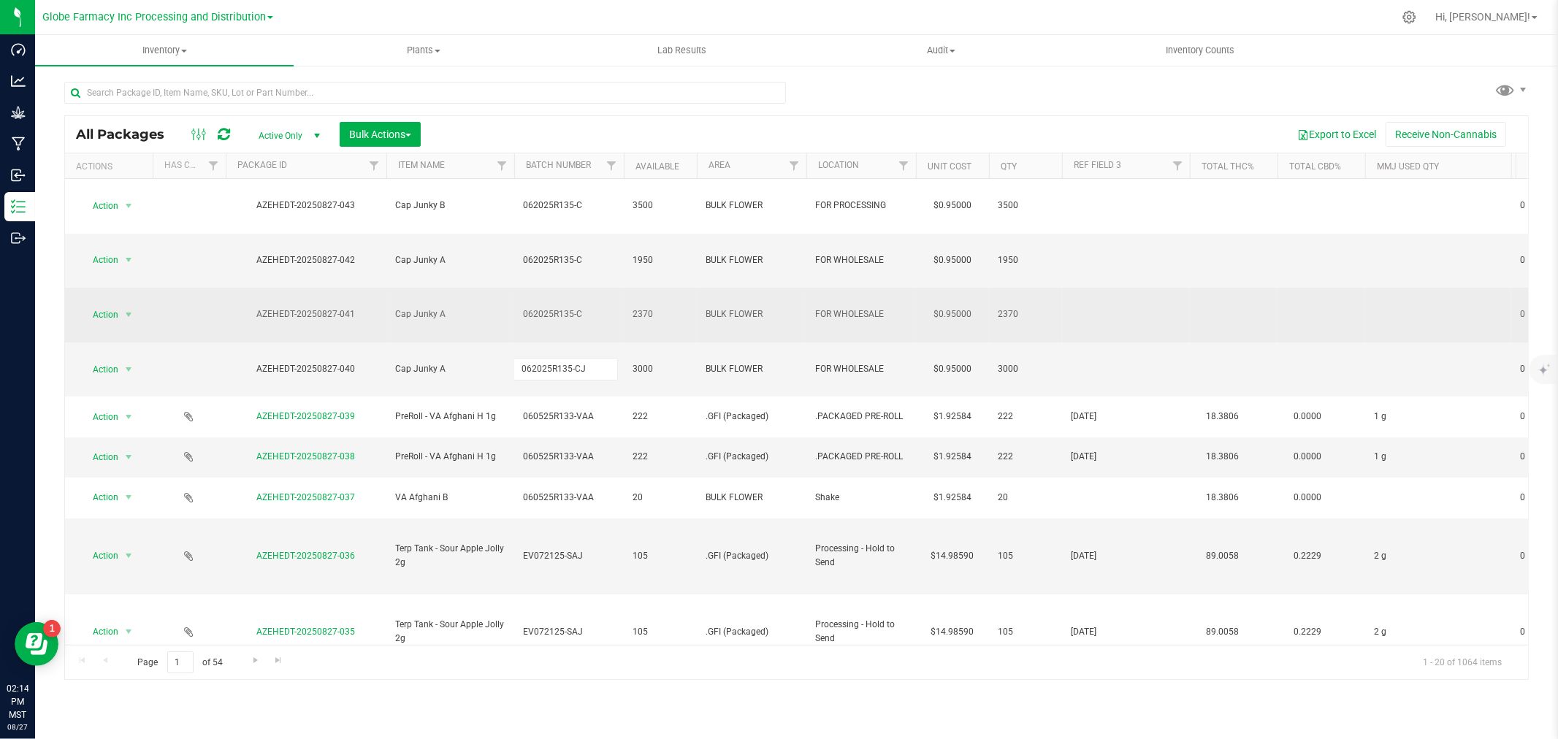
click at [599, 261] on div "All Packages Active Only Active Only Lab Samples Locked All Bulk Actions Add to…" at bounding box center [796, 397] width 1464 height 565
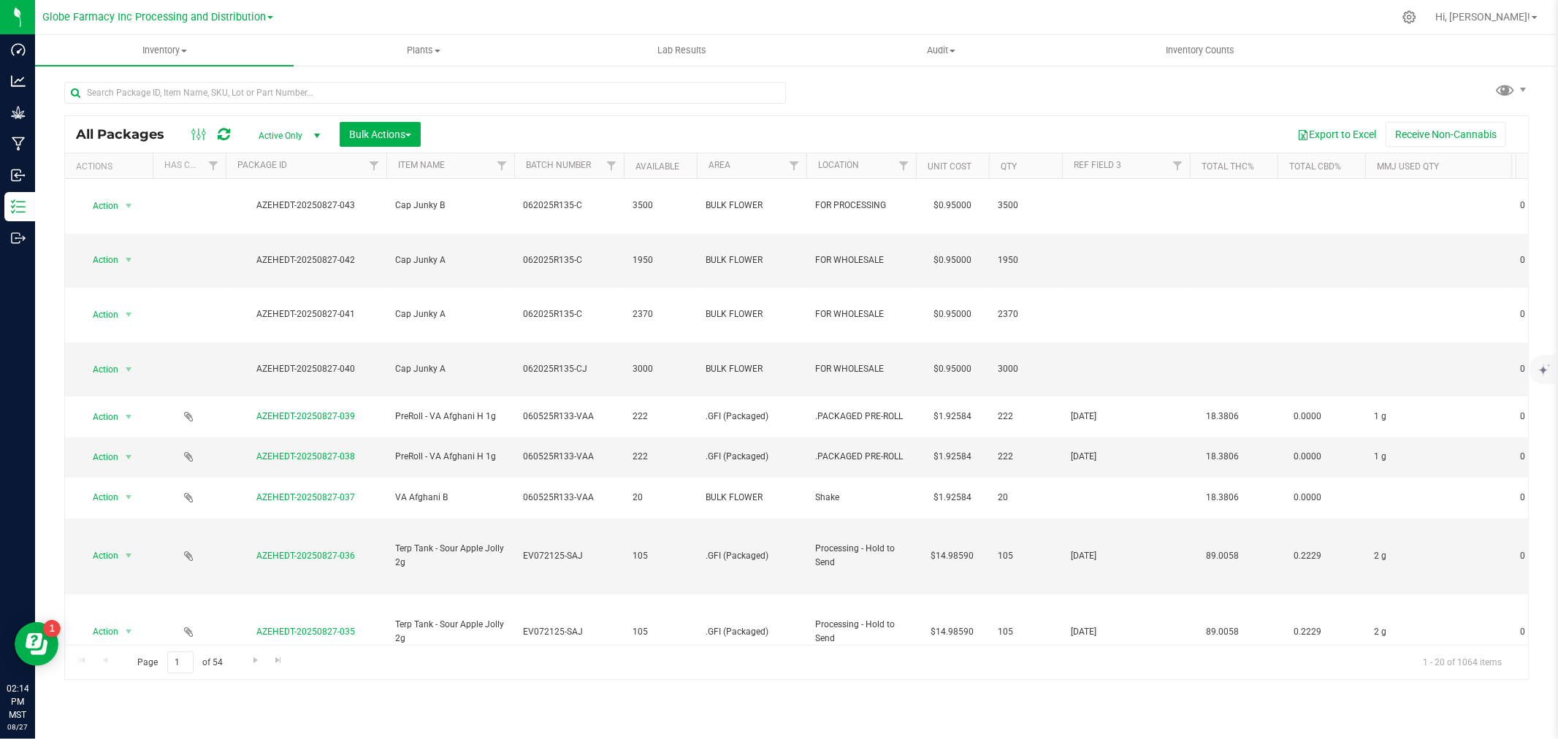
click at [599, 307] on span "062025R135-C" at bounding box center [569, 314] width 92 height 14
type input "062025R135-CJ"
click at [601, 228] on div "All Packages Active Only Active Only Lab Samples Locked All Bulk Actions Add to…" at bounding box center [796, 397] width 1464 height 565
click at [597, 253] on span "062025R135-C" at bounding box center [569, 260] width 92 height 14
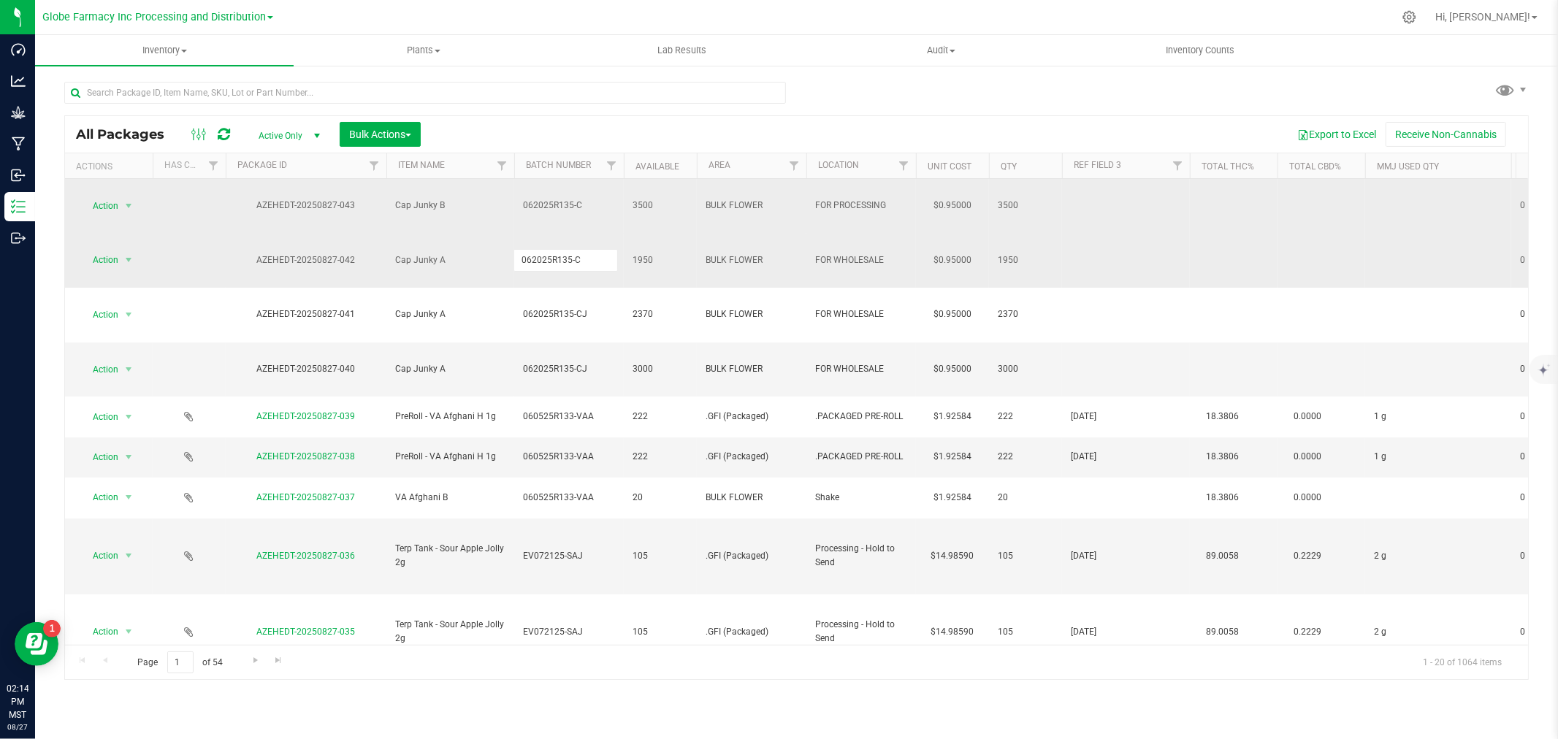
type input "062025R135-CJ"
click at [586, 194] on div "All Packages Active Only Active Only Lab Samples Locked All Bulk Actions Add to…" at bounding box center [796, 397] width 1464 height 565
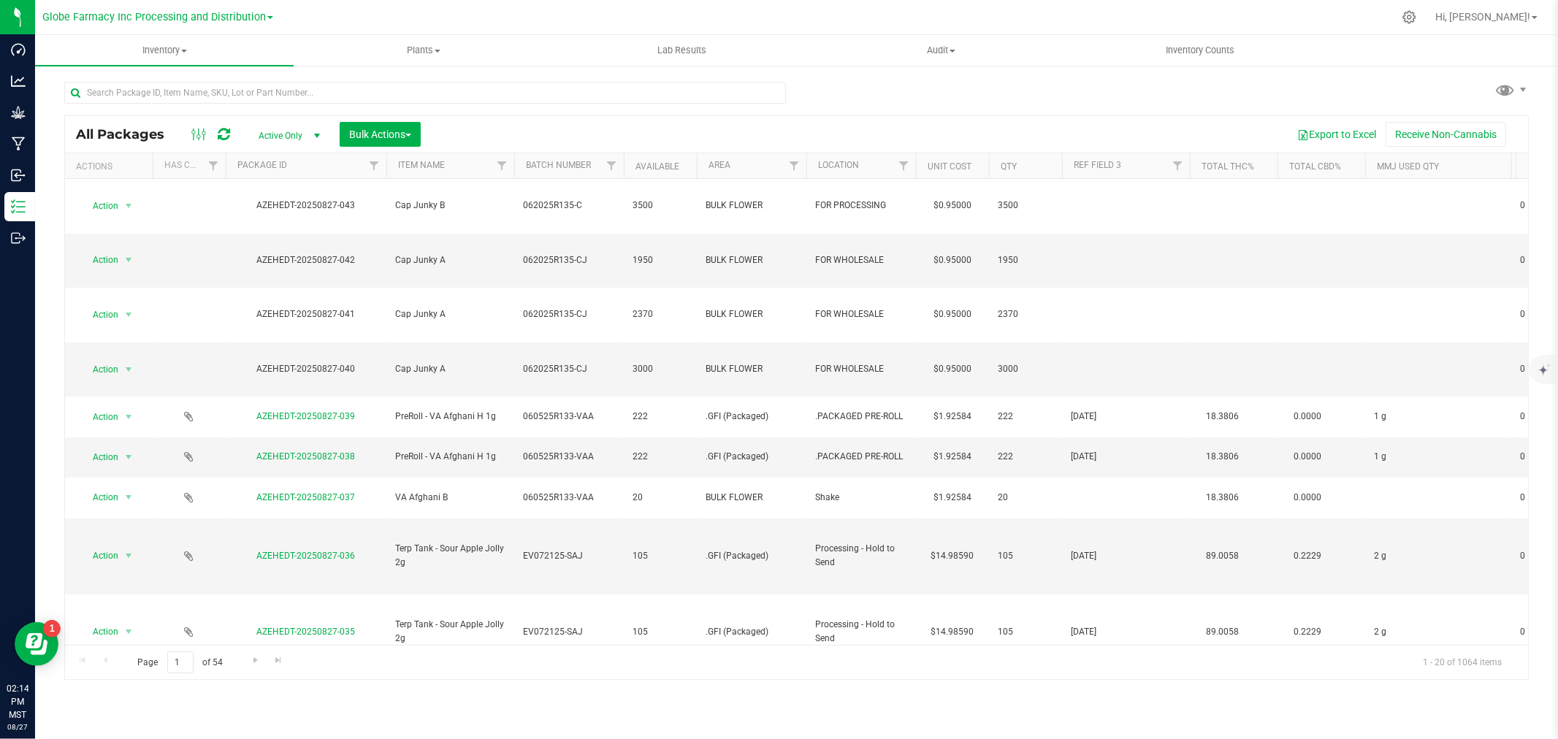
click at [596, 199] on span "062025R135-C" at bounding box center [569, 206] width 92 height 14
type input "062025R135-CJ"
click at [590, 111] on div at bounding box center [424, 99] width 721 height 34
click at [223, 134] on icon at bounding box center [224, 134] width 12 height 15
click at [619, 113] on div at bounding box center [424, 99] width 721 height 34
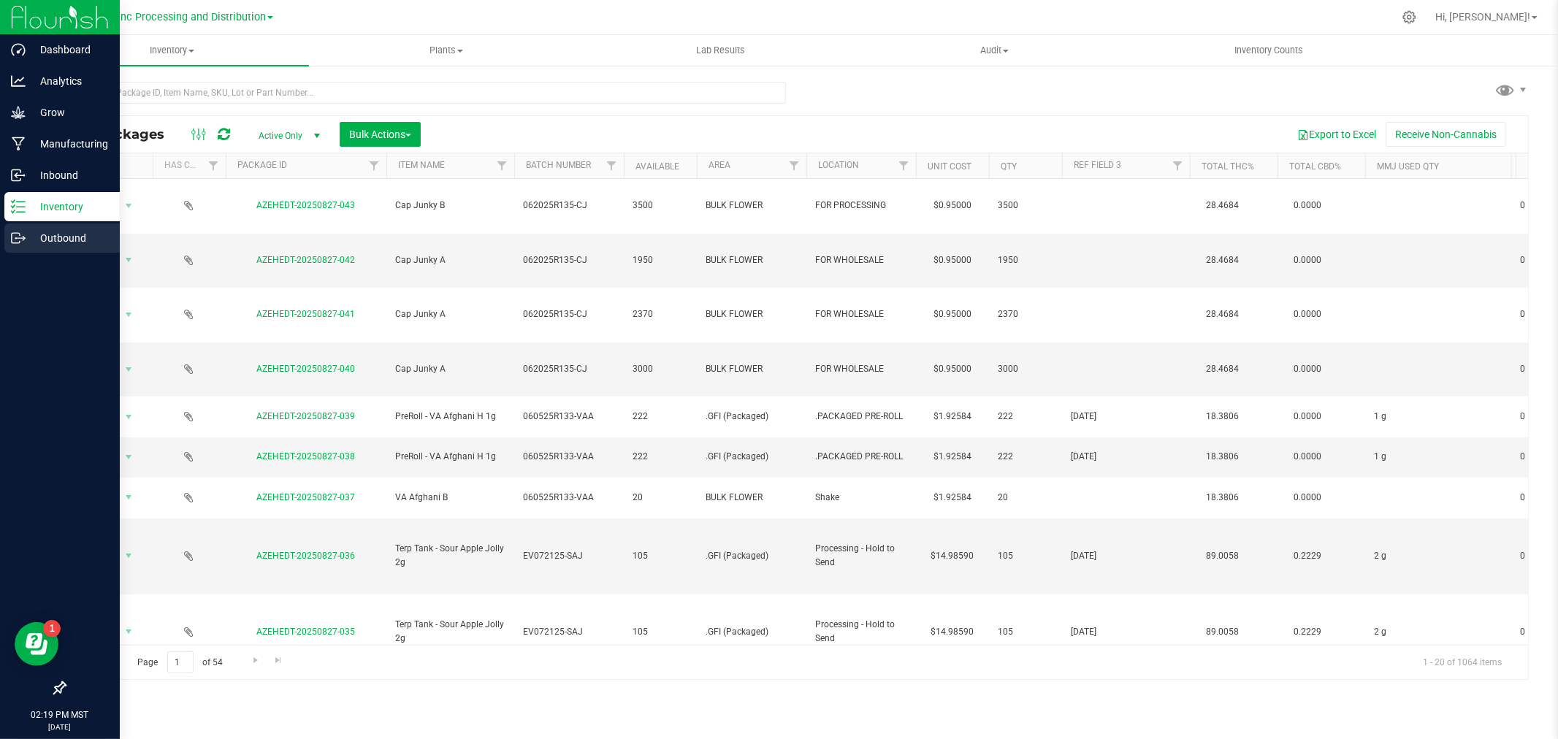
click at [0, 231] on link "Outbound" at bounding box center [60, 238] width 120 height 31
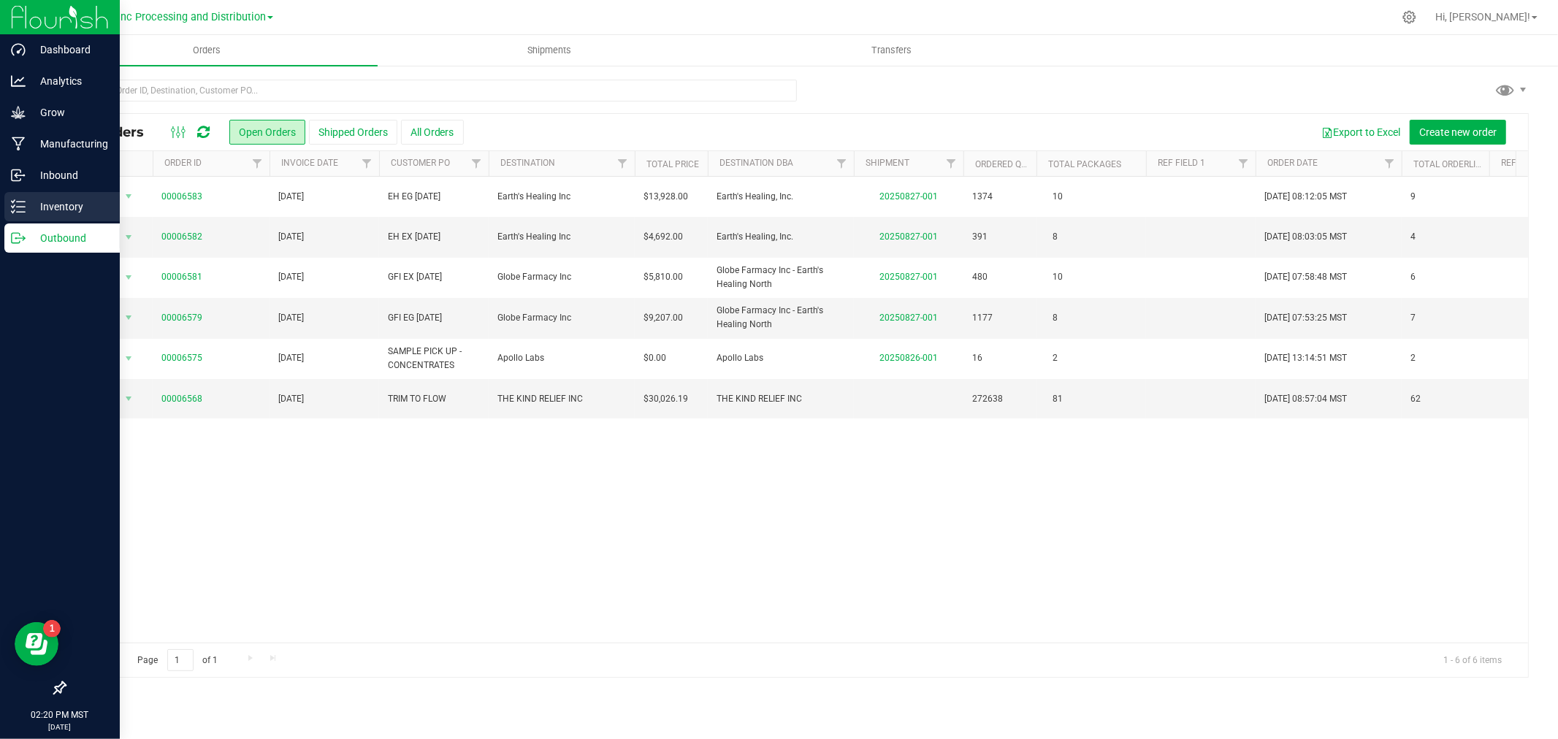
click at [37, 207] on p "Inventory" at bounding box center [70, 207] width 88 height 18
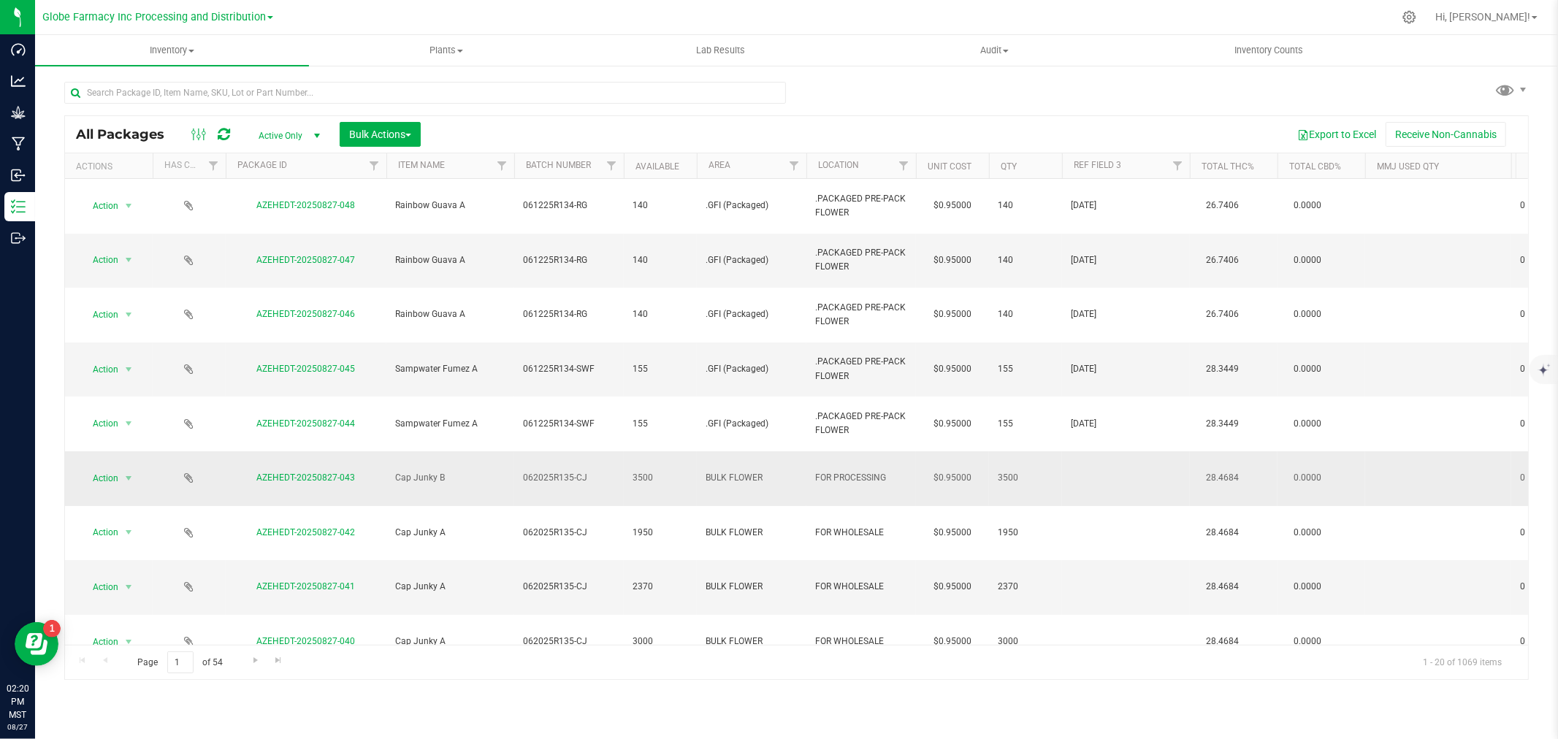
click at [1092, 451] on td at bounding box center [1126, 478] width 128 height 55
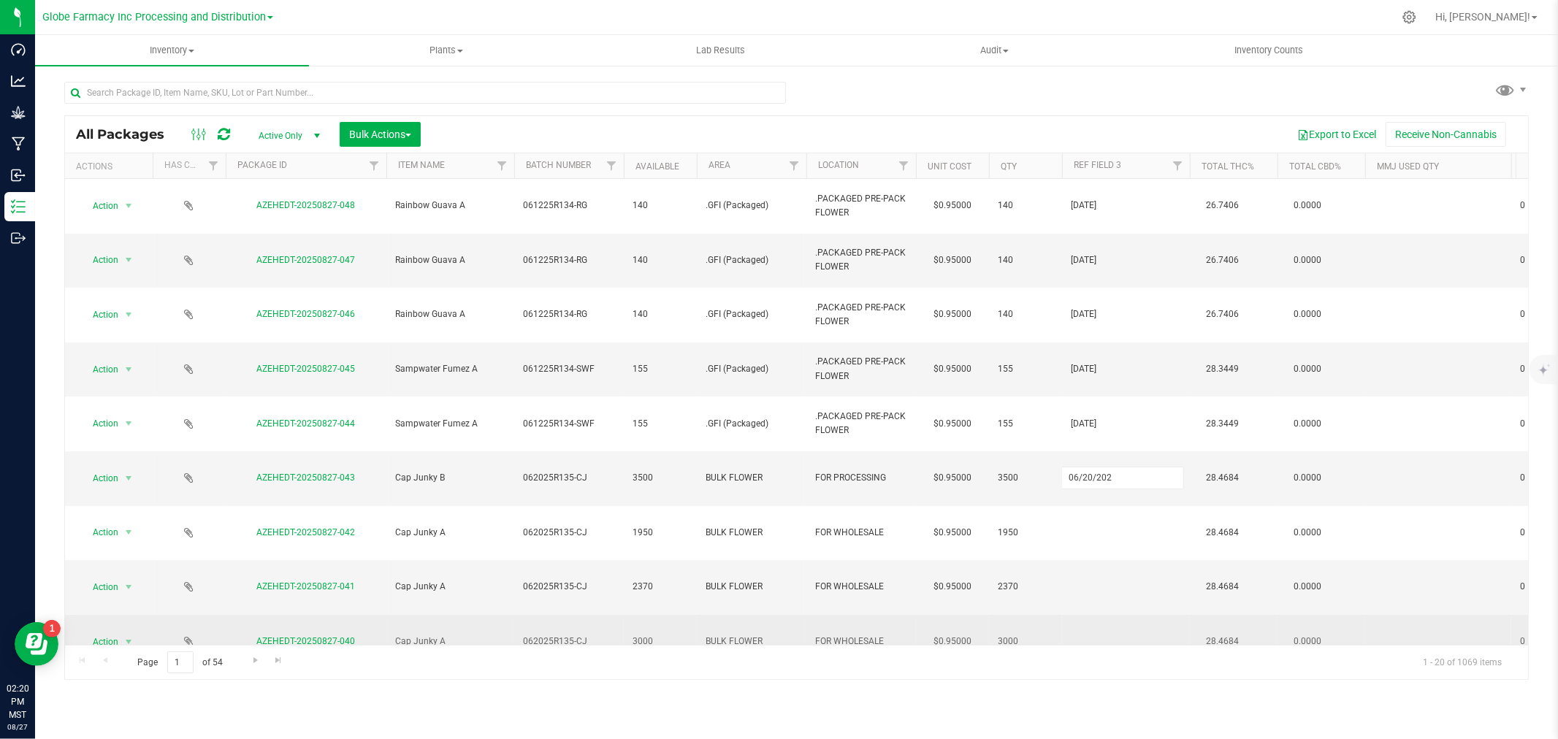
type input "06/20/2025"
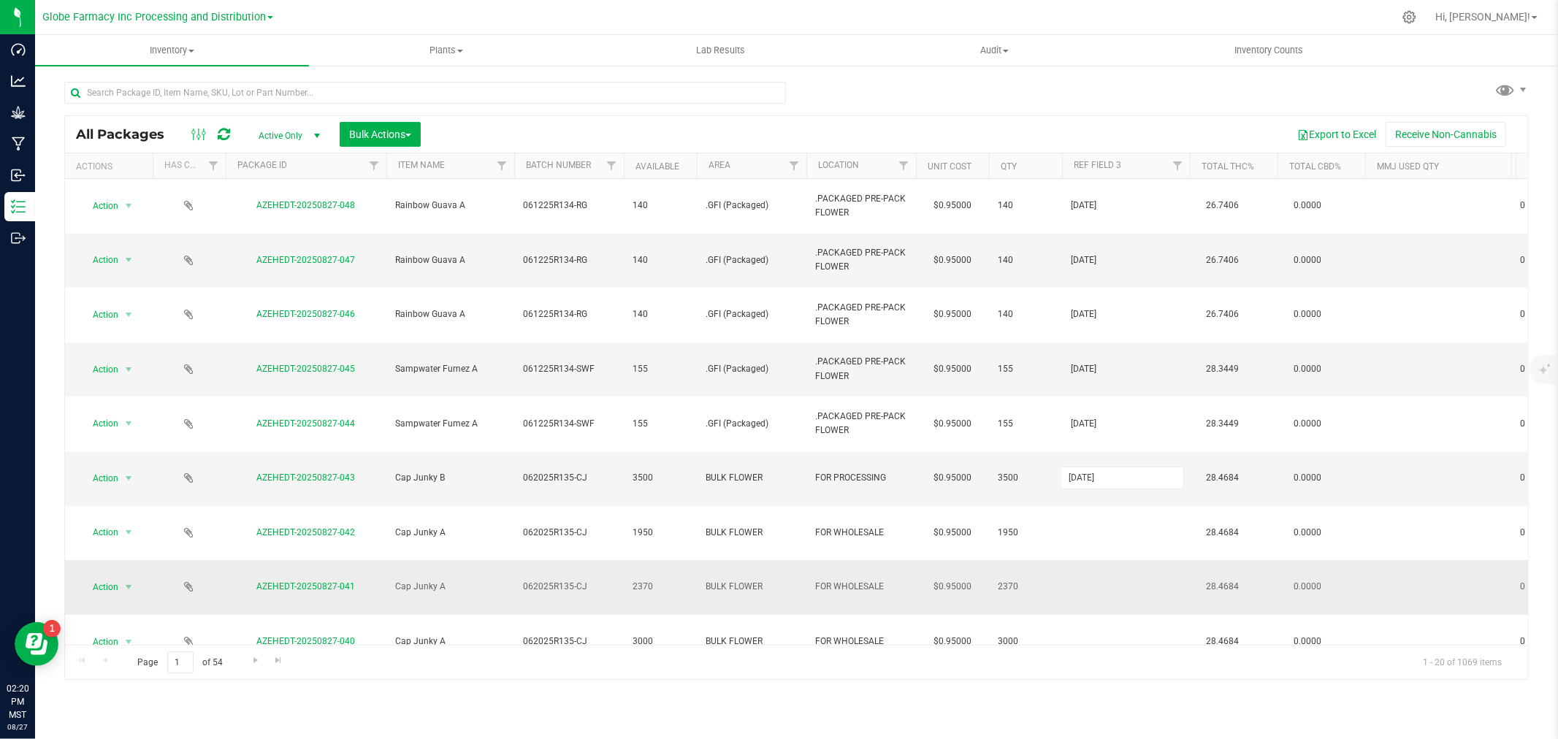
click at [1076, 455] on div "All Packages Active Only Active Only Lab Samples Locked All Bulk Actions Add to…" at bounding box center [796, 397] width 1464 height 565
click at [1089, 451] on td "06/20/2025" at bounding box center [1126, 478] width 128 height 55
click at [1089, 467] on input "06/20/2025" at bounding box center [1122, 478] width 123 height 23
click at [1100, 560] on td at bounding box center [1126, 587] width 128 height 55
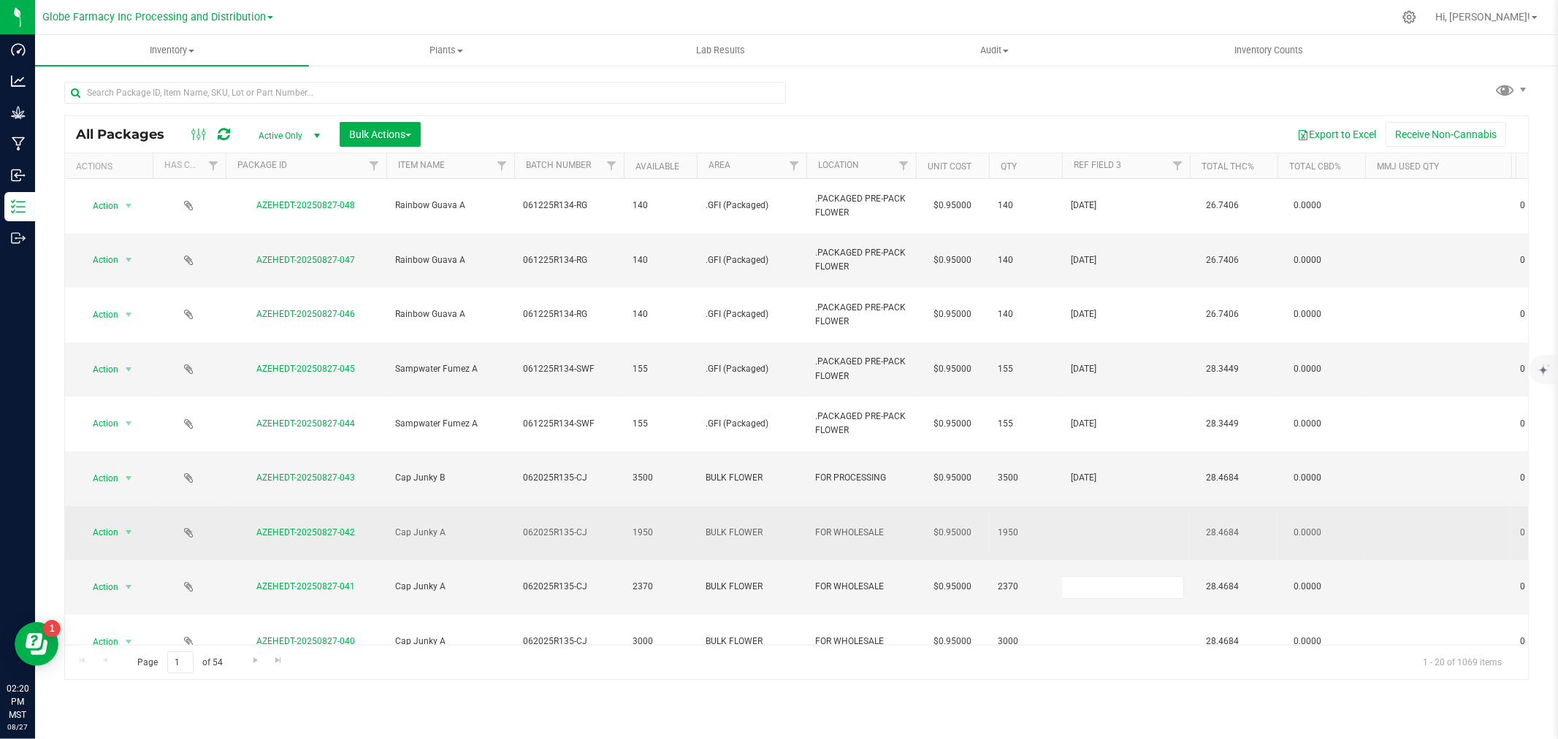
click at [1097, 506] on td at bounding box center [1126, 533] width 128 height 55
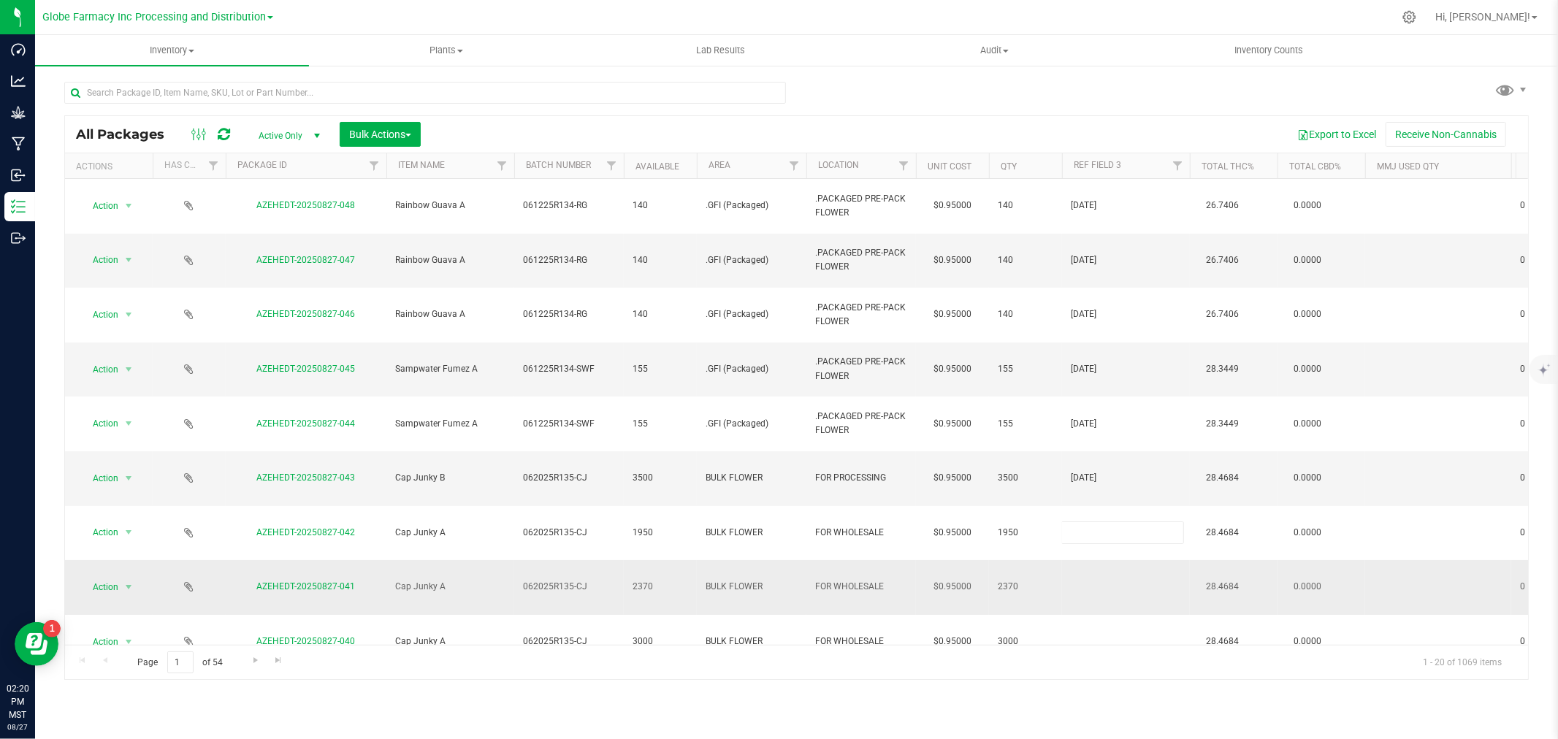
type input "06/20/2025"
click at [1085, 470] on div "All Packages Active Only Active Only Lab Samples Locked All Bulk Actions Add to…" at bounding box center [796, 397] width 1464 height 565
click at [1090, 560] on td at bounding box center [1126, 587] width 128 height 55
type input "06/20/2025"
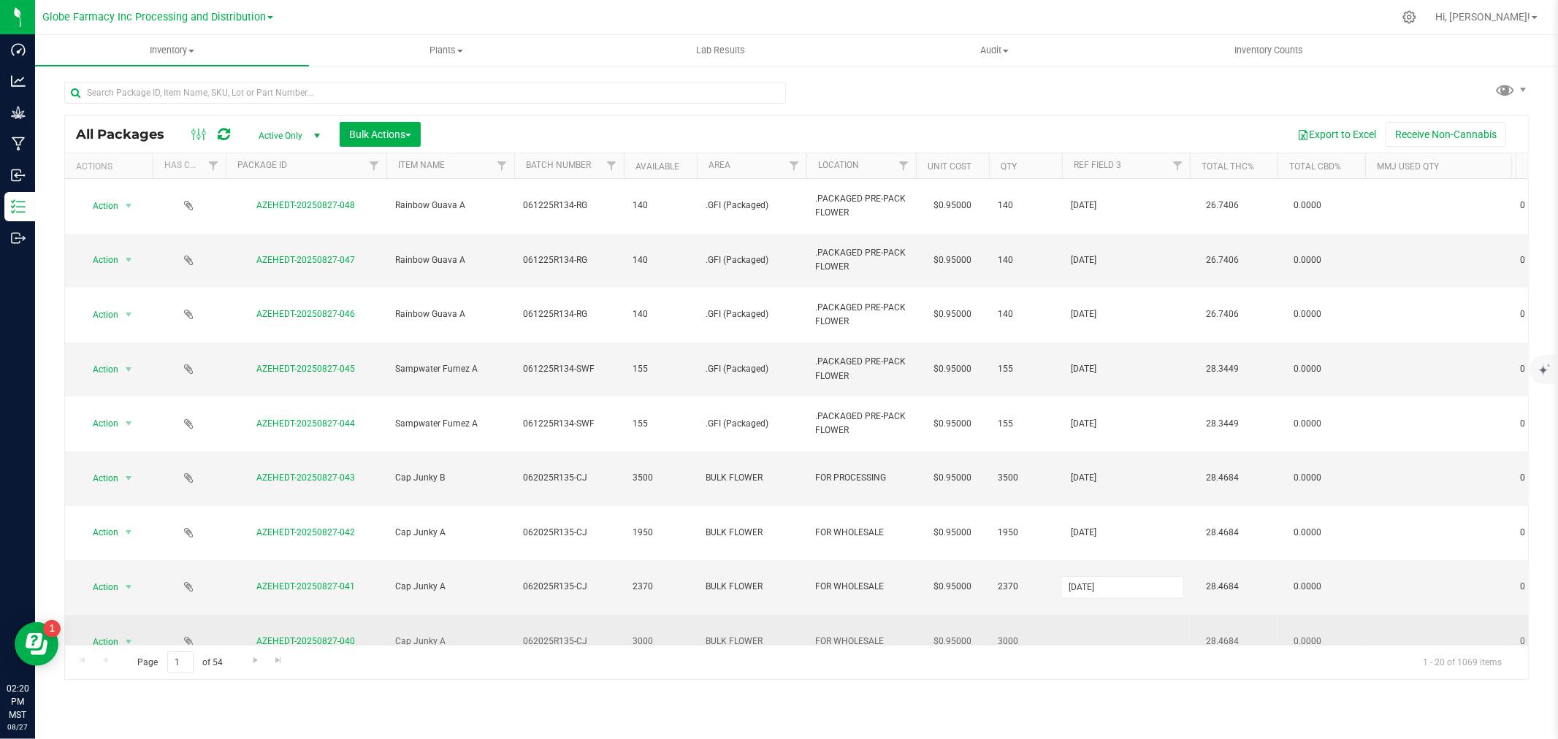
click at [1100, 498] on div "All Packages Active Only Active Only Lab Samples Locked All Bulk Actions Add to…" at bounding box center [796, 397] width 1464 height 565
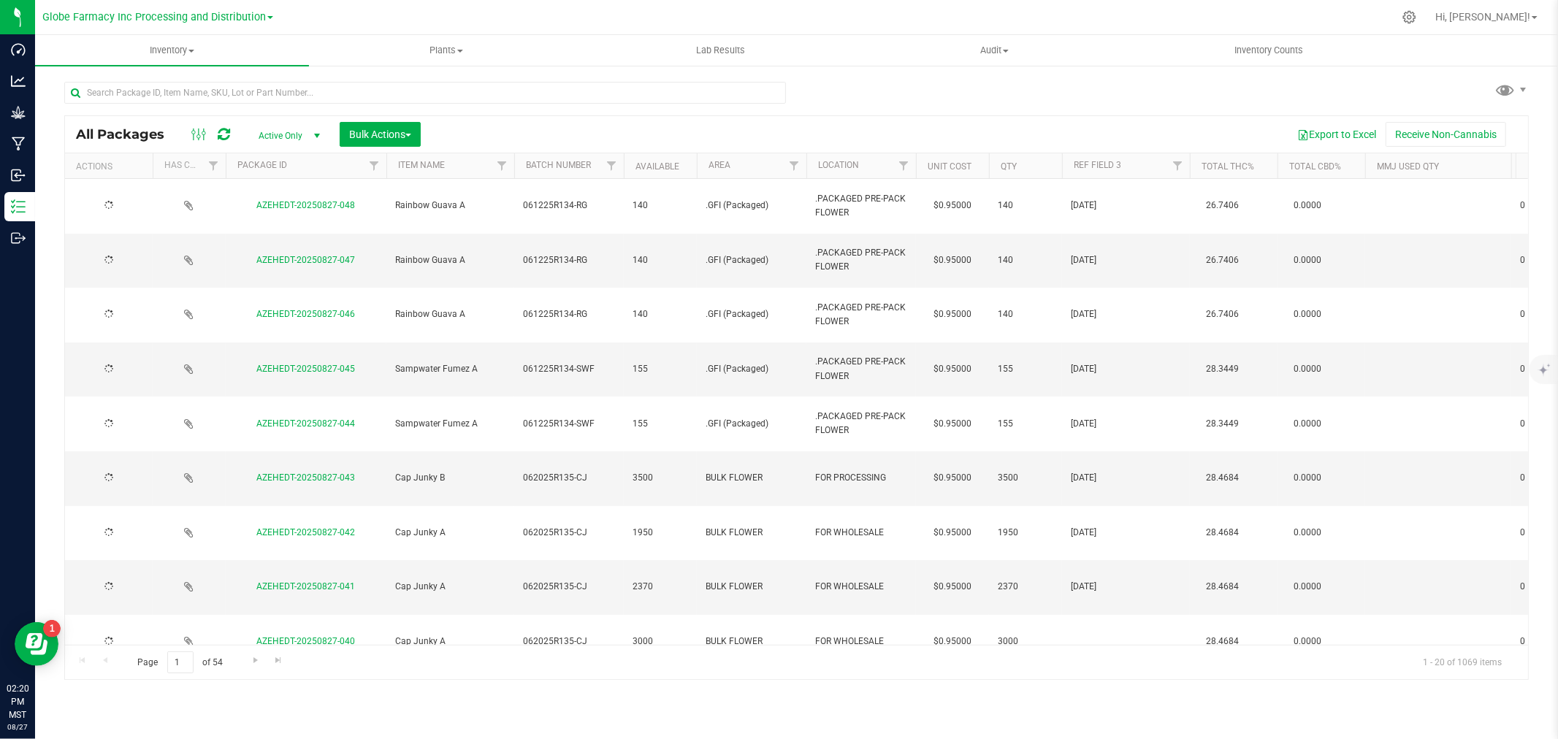
click at [1100, 615] on td at bounding box center [1126, 642] width 128 height 55
type input "06/20/2025"
click at [1178, 659] on div "All Packages Active Only Active Only Lab Samples Locked All Bulk Actions Add to…" at bounding box center [796, 397] width 1464 height 565
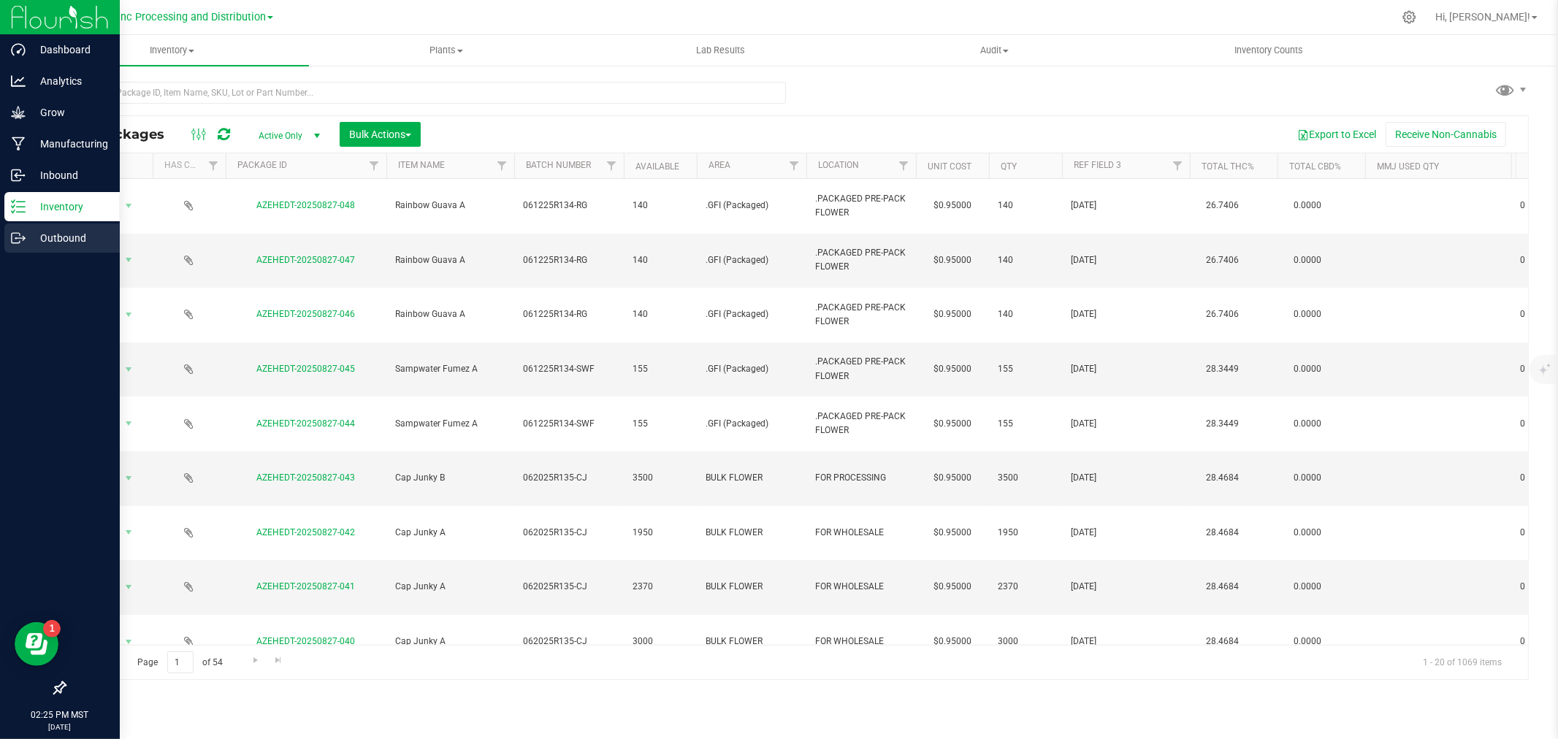
click at [34, 236] on p "Outbound" at bounding box center [70, 238] width 88 height 18
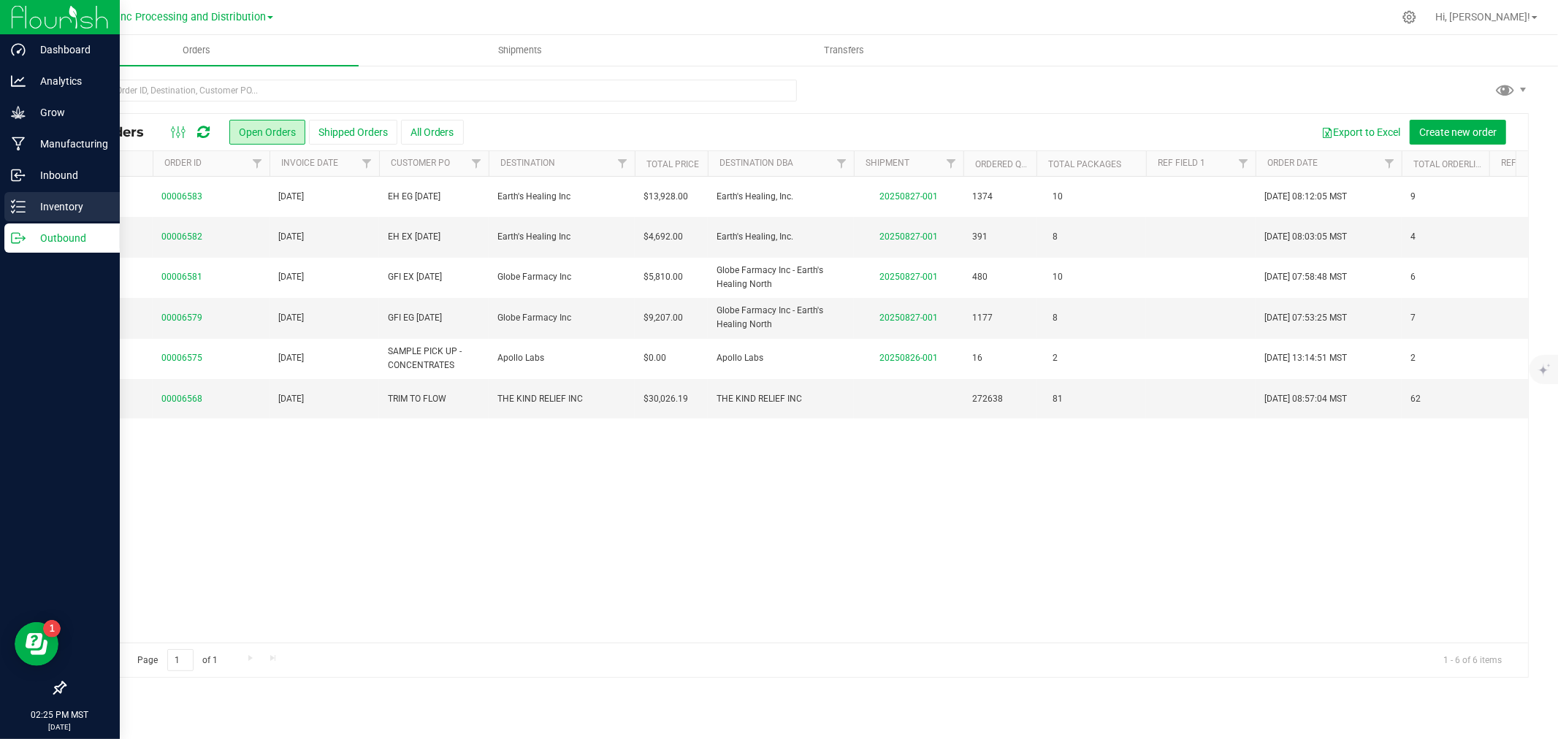
click at [82, 202] on p "Inventory" at bounding box center [70, 207] width 88 height 18
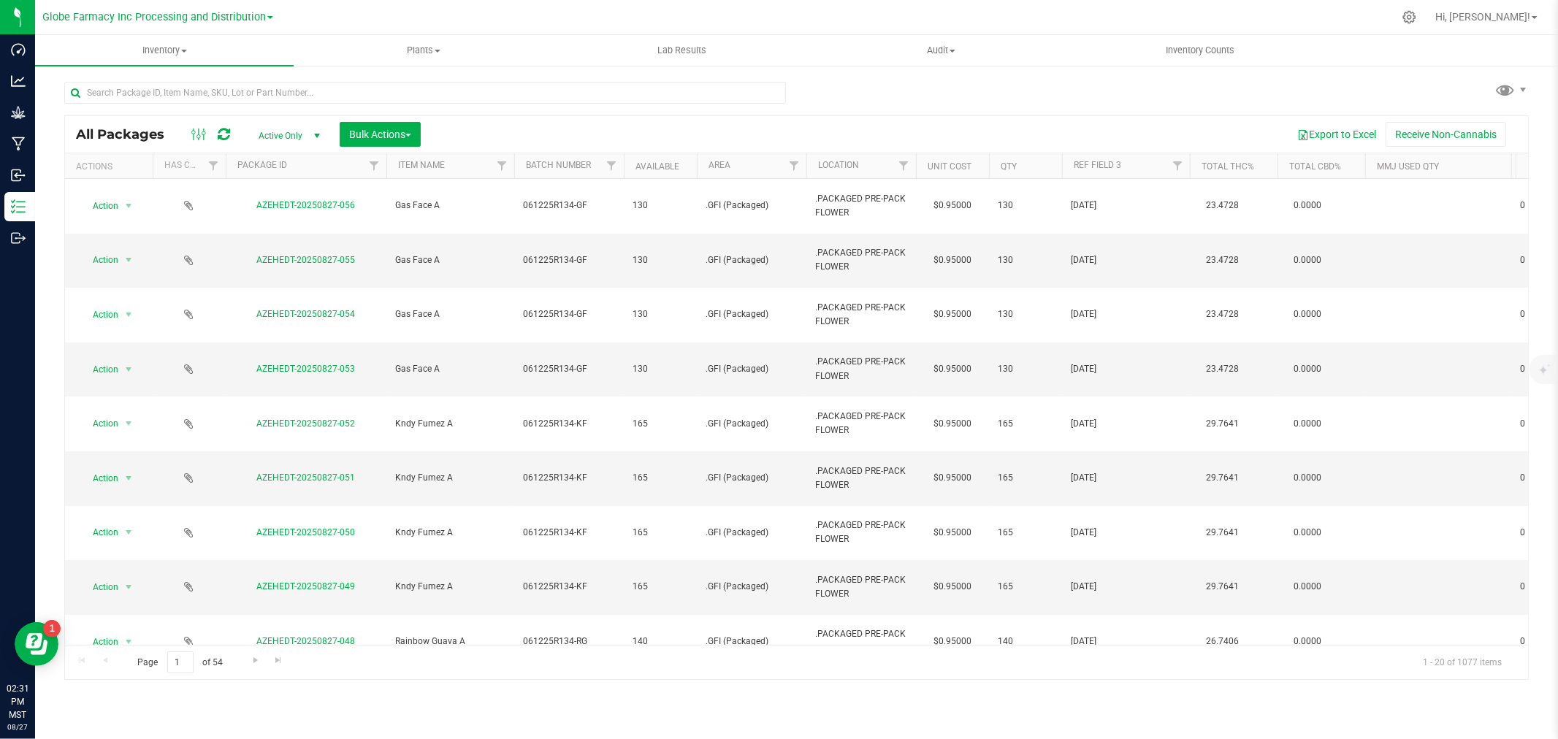
click at [221, 134] on icon at bounding box center [224, 134] width 12 height 15
